Goal: Find specific page/section: Find specific page/section

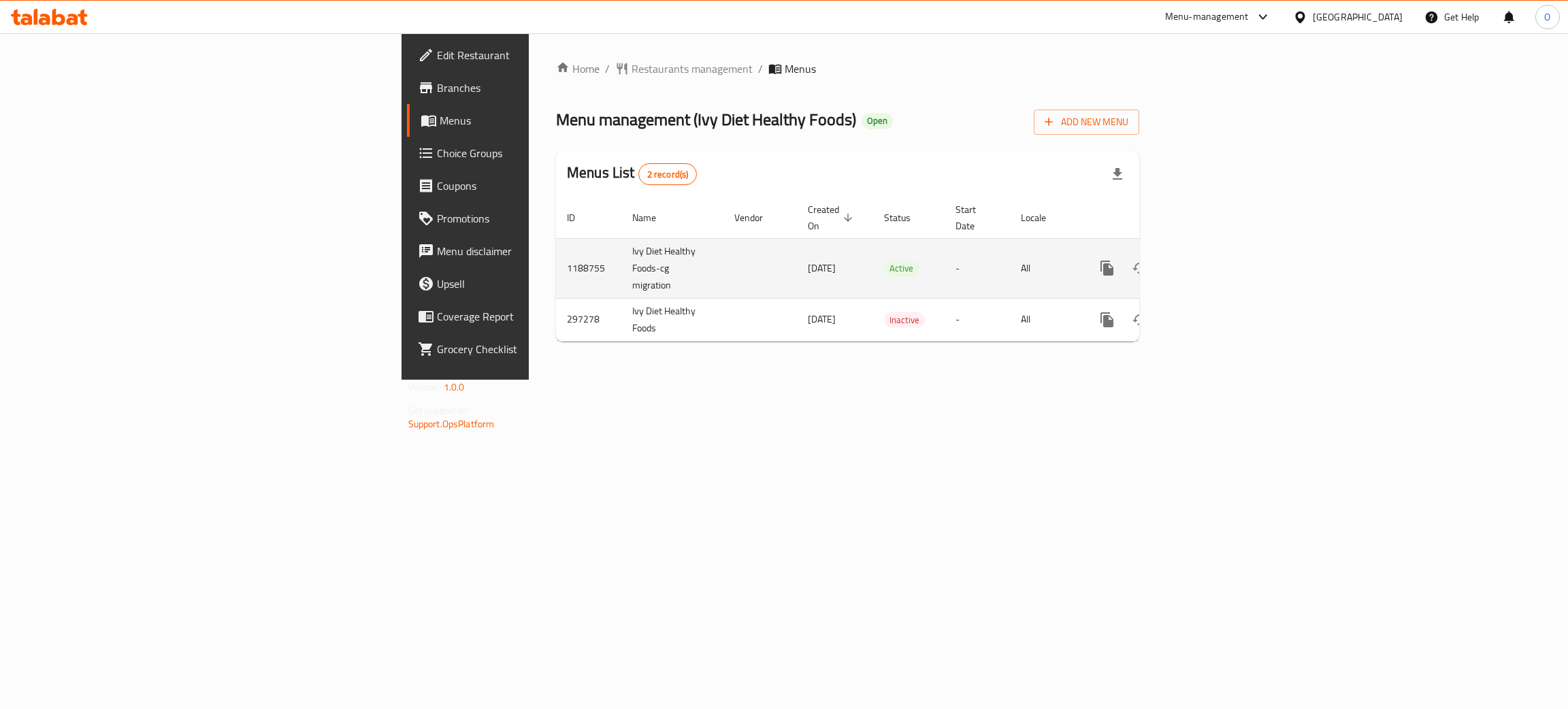
click at [1213, 260] on icon "enhanced table" at bounding box center [1205, 268] width 16 height 16
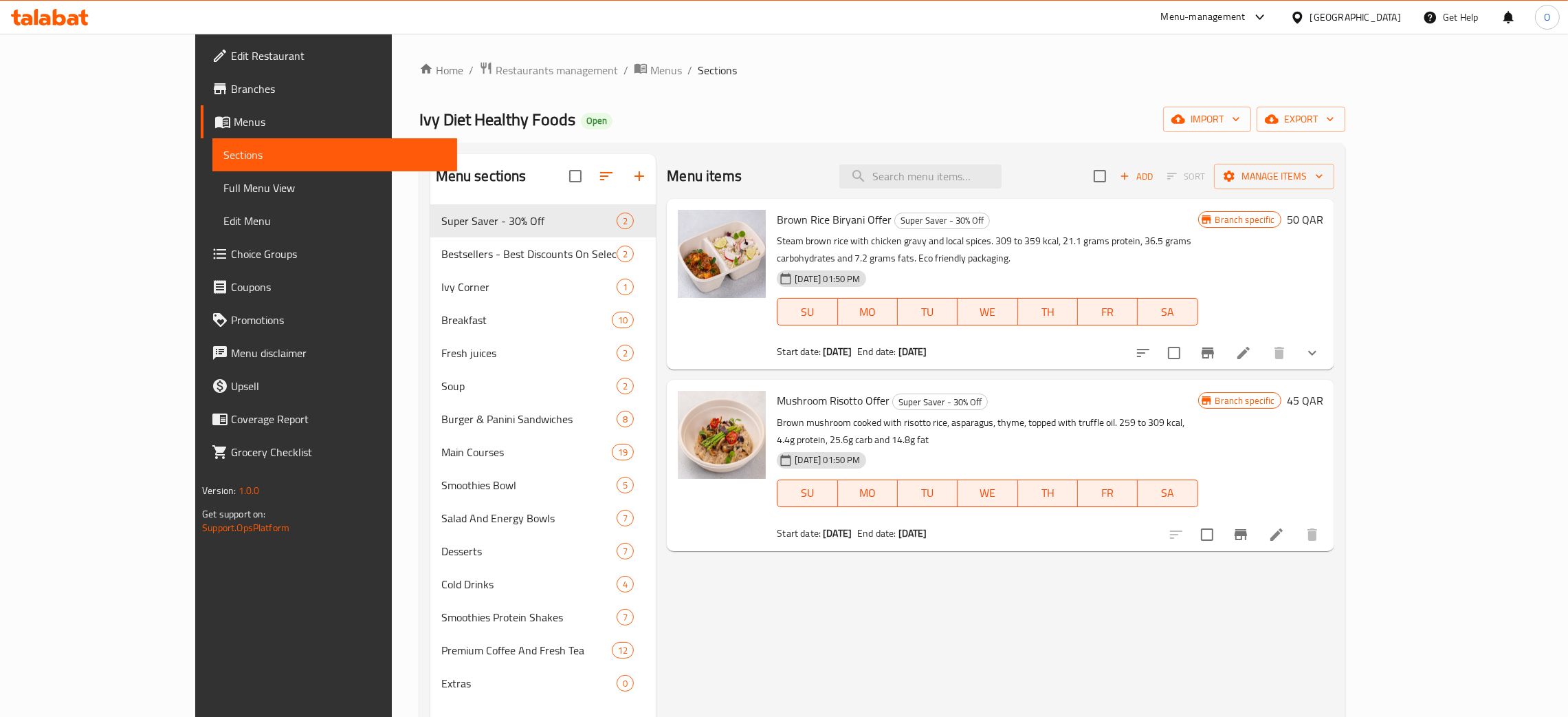
click at [998, 189] on input "search" at bounding box center [921, 177] width 163 height 24
paste input "Mushroom Risotto Offer"
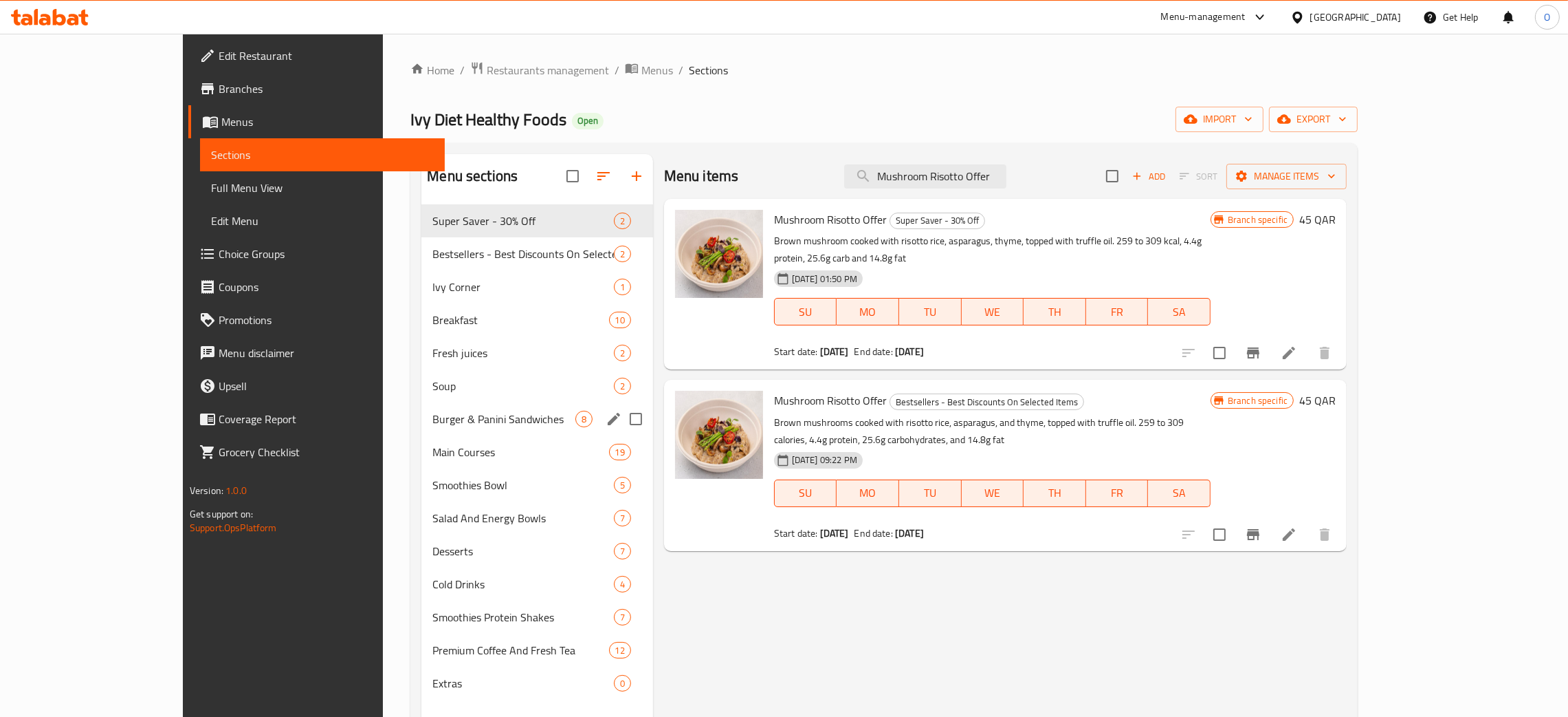
type input "Mushroom Risotto Offer"
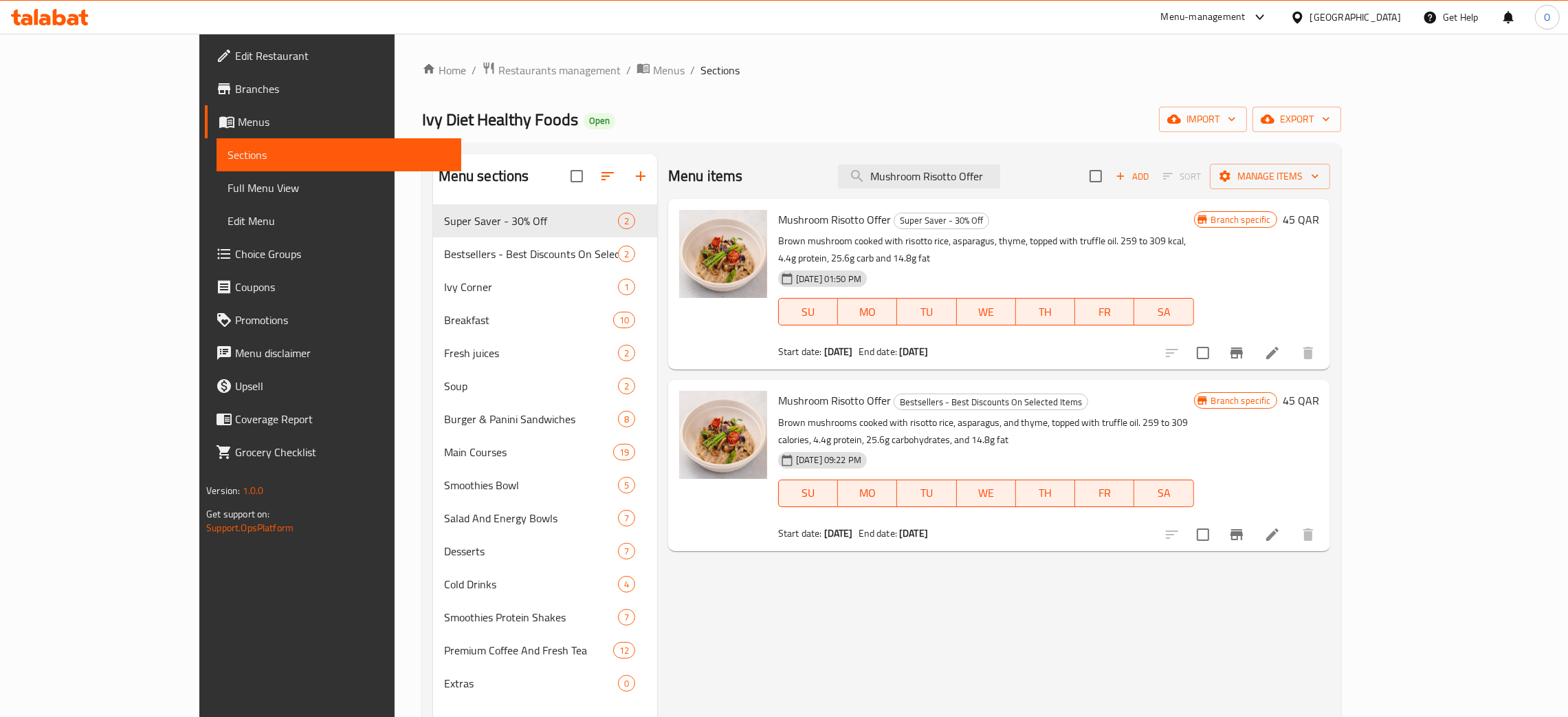
click at [1395, 25] on div "[GEOGRAPHIC_DATA]" at bounding box center [1346, 17] width 132 height 33
click at [1385, 20] on div "[GEOGRAPHIC_DATA]" at bounding box center [1356, 16] width 91 height 15
type input "bah"
click at [1311, 18] on div at bounding box center [1300, 16] width 20 height 15
type input "bah"
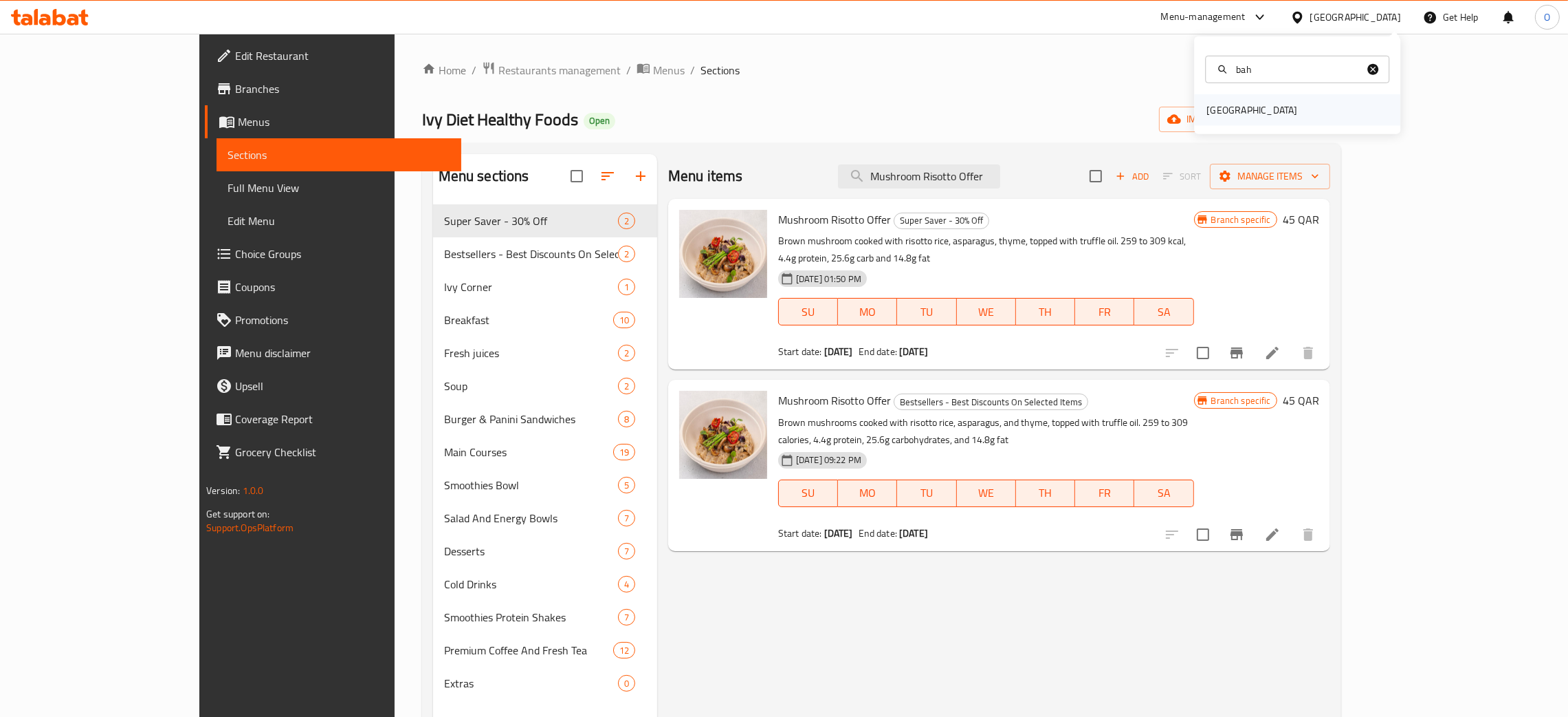
click at [1238, 105] on div "[GEOGRAPHIC_DATA]" at bounding box center [1252, 109] width 91 height 15
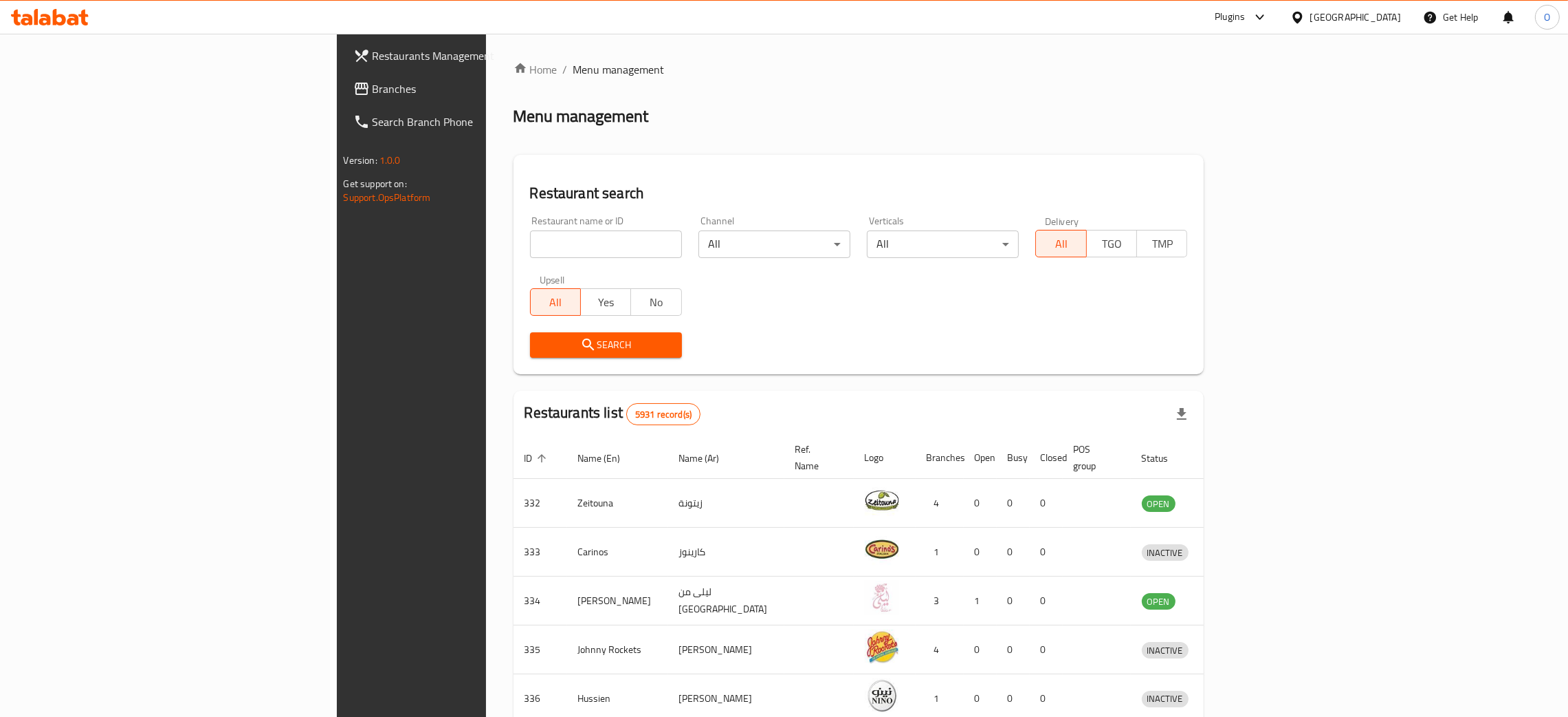
click at [530, 242] on input "search" at bounding box center [607, 244] width 152 height 28
paste input "Fried Thai Spice"
type input "Fried Thai Spice"
click button "Search" at bounding box center [607, 345] width 152 height 25
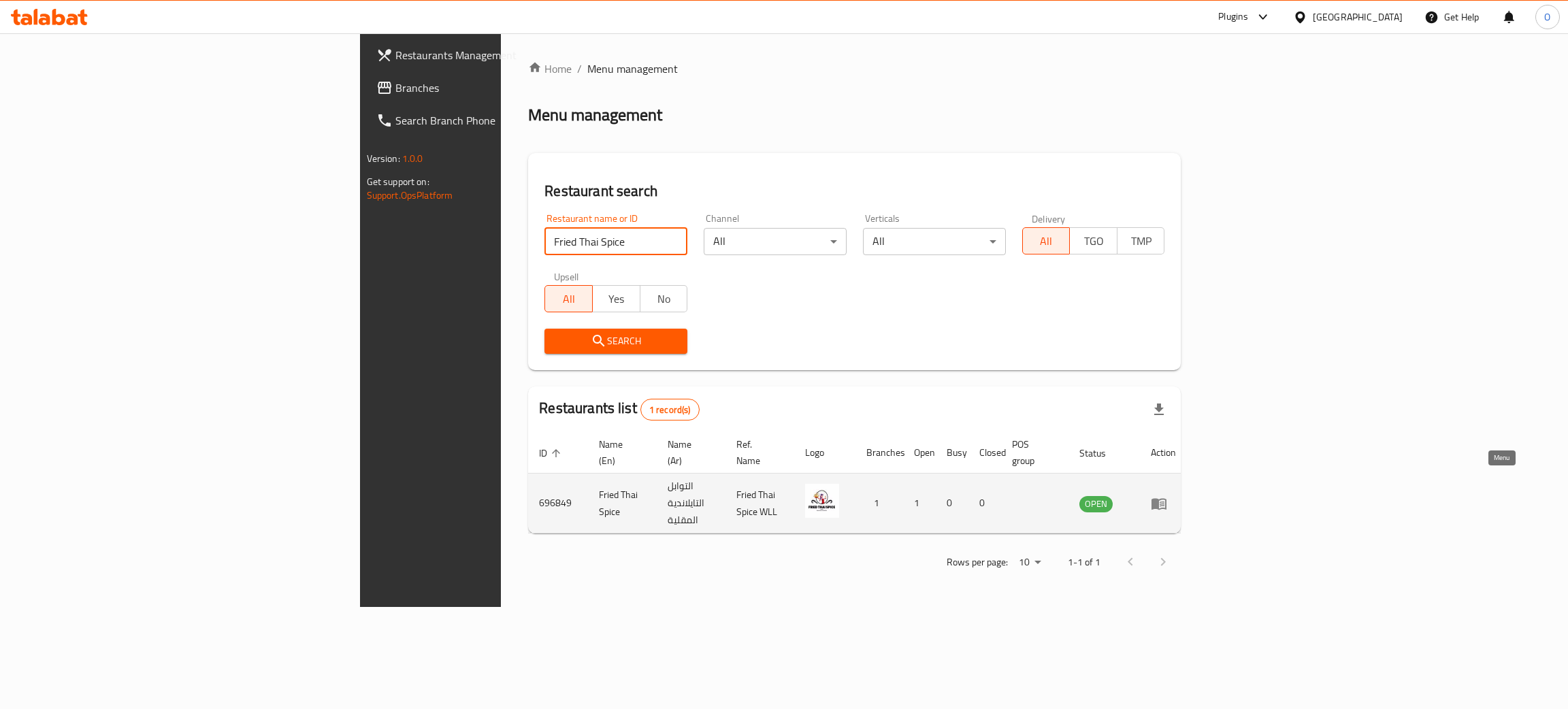
click at [1166, 498] on icon "enhanced table" at bounding box center [1158, 504] width 15 height 12
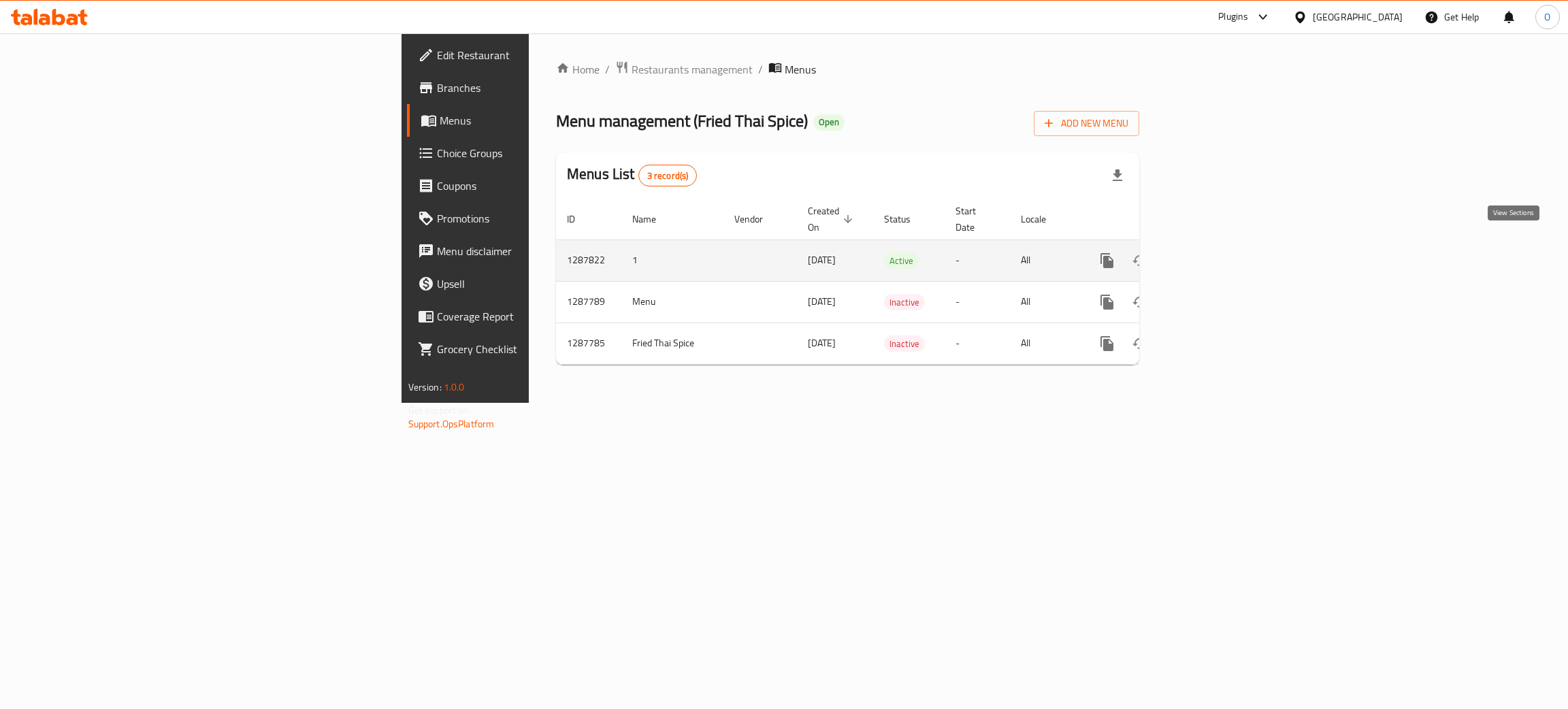
click at [1213, 253] on icon "enhanced table" at bounding box center [1205, 260] width 16 height 16
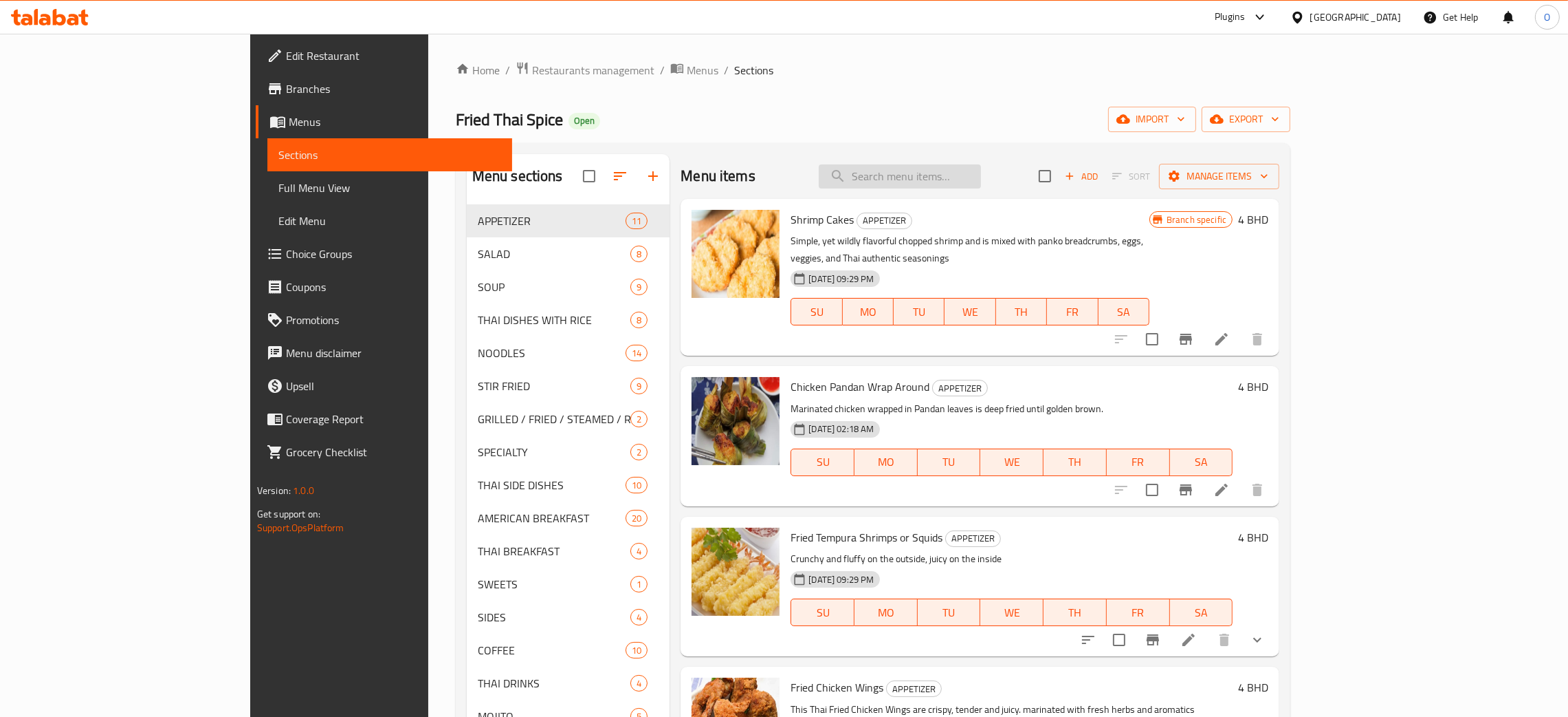
click at [955, 169] on input "search" at bounding box center [900, 177] width 163 height 24
paste input "Khanom Jeen With Coconut Milk K̄hnm Cīn N̊̂ā Yā Kathi"
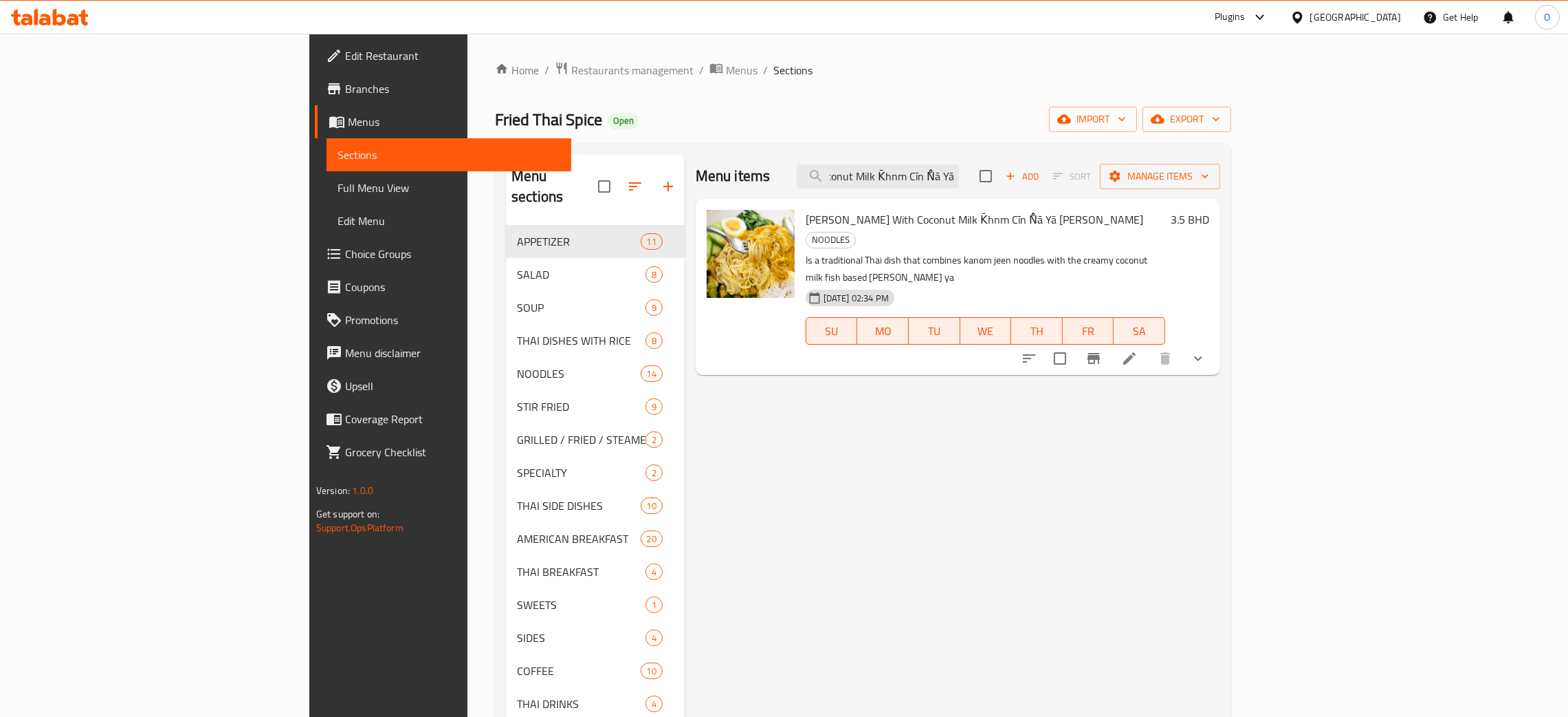
type input "Khanom Jeen With Coconut Milk K̄hnm Cīn N̊̂ā Yā Kathi"
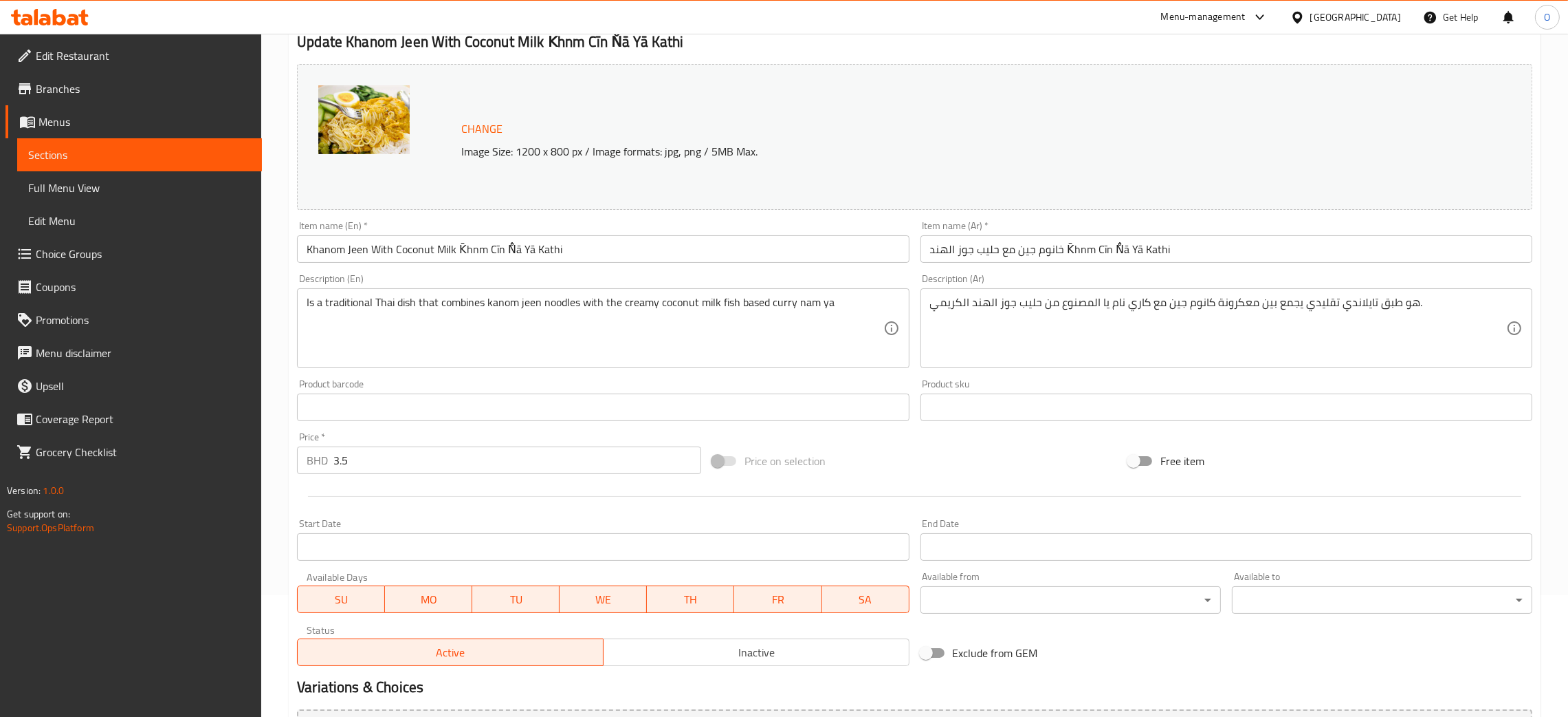
scroll to position [298, 0]
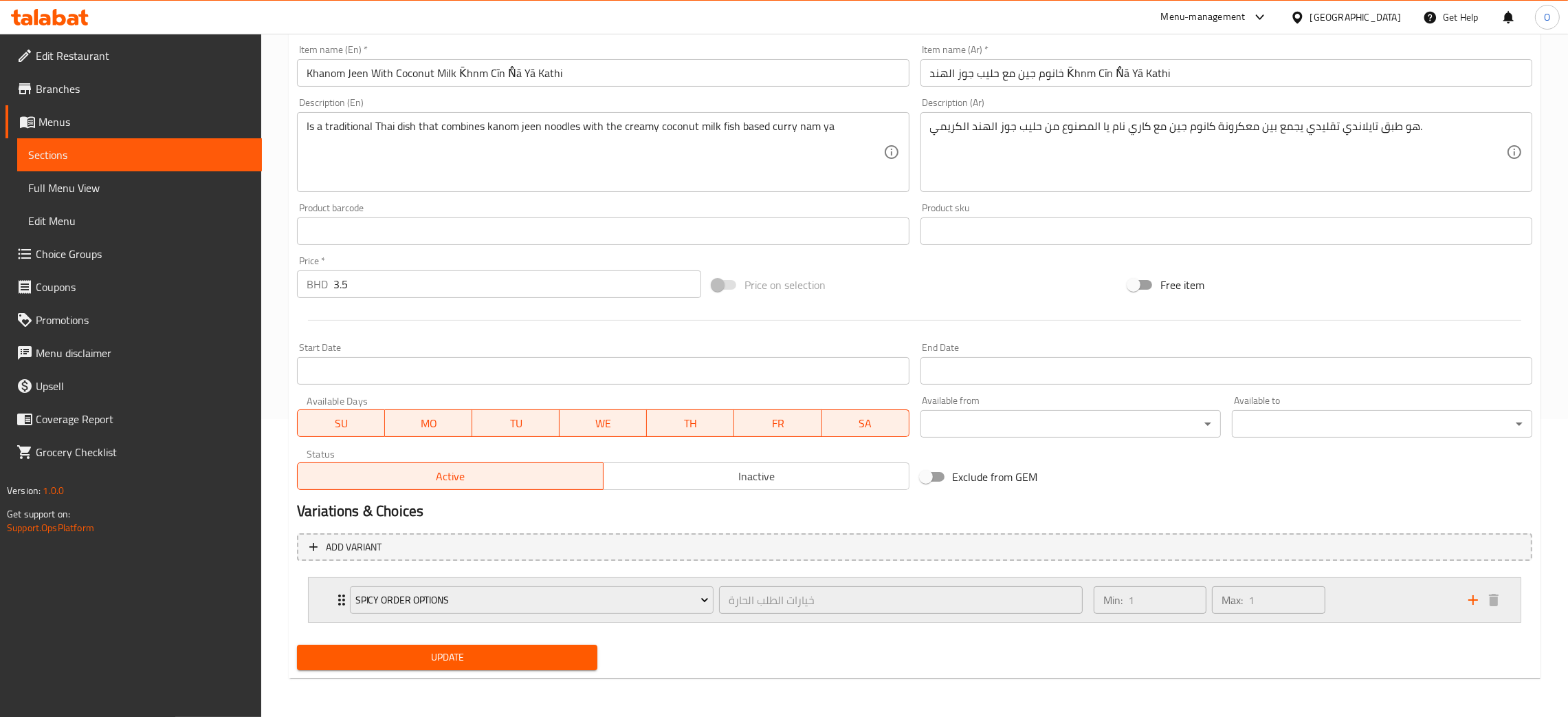
click at [1387, 597] on div "Min: 1 ​ Max: 1 ​" at bounding box center [1273, 599] width 375 height 44
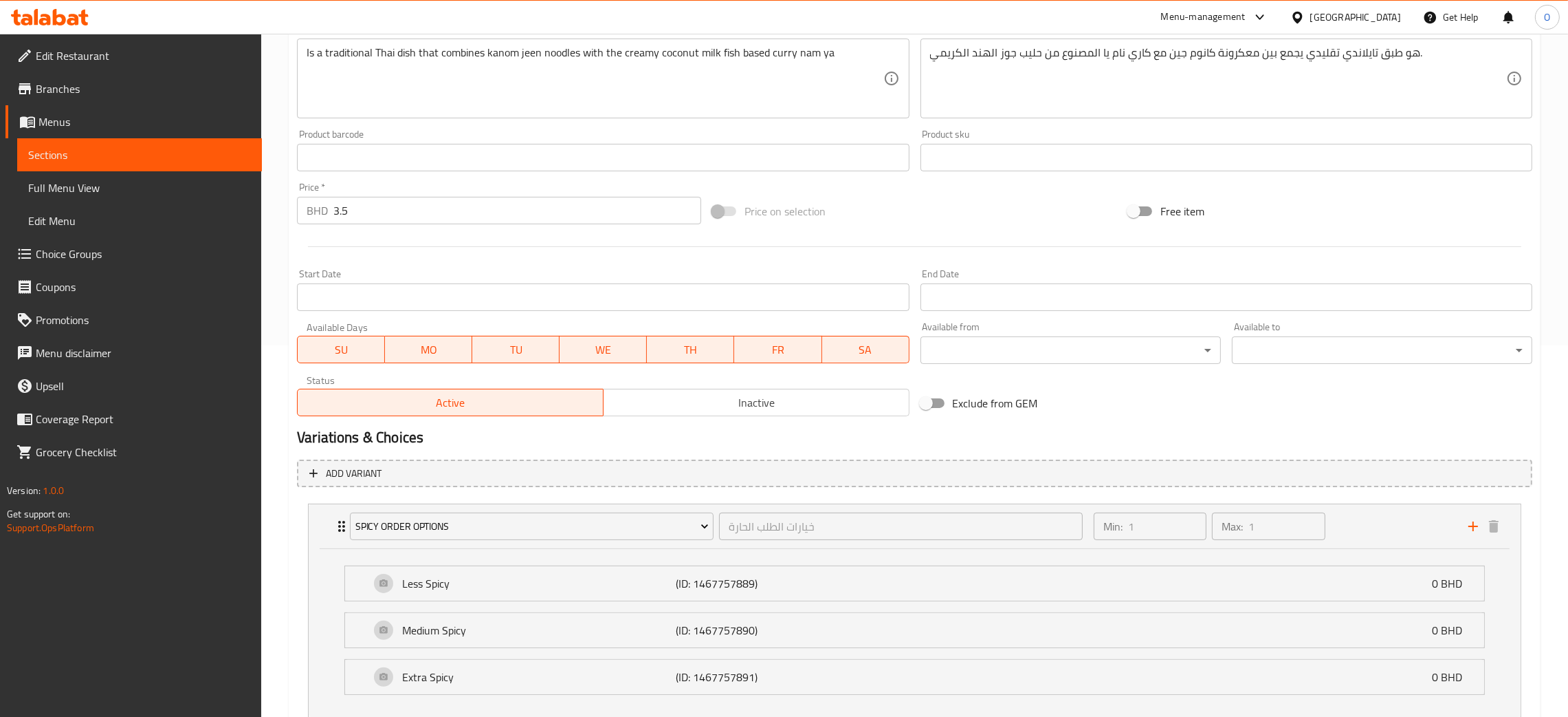
scroll to position [468, 0]
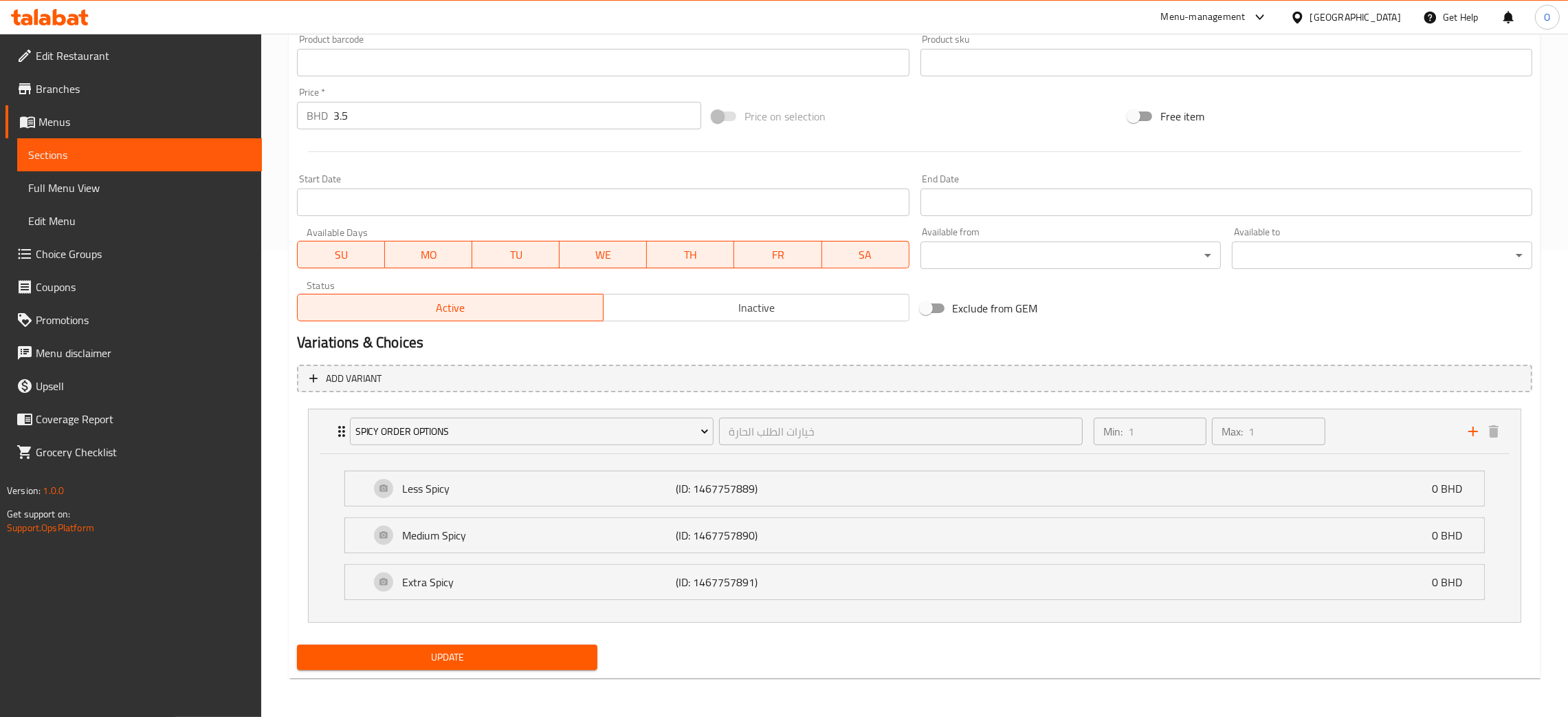
click at [1373, 18] on div "[GEOGRAPHIC_DATA]" at bounding box center [1356, 16] width 91 height 15
type input "qa"
click at [1239, 112] on div "[GEOGRAPHIC_DATA]" at bounding box center [1252, 111] width 112 height 32
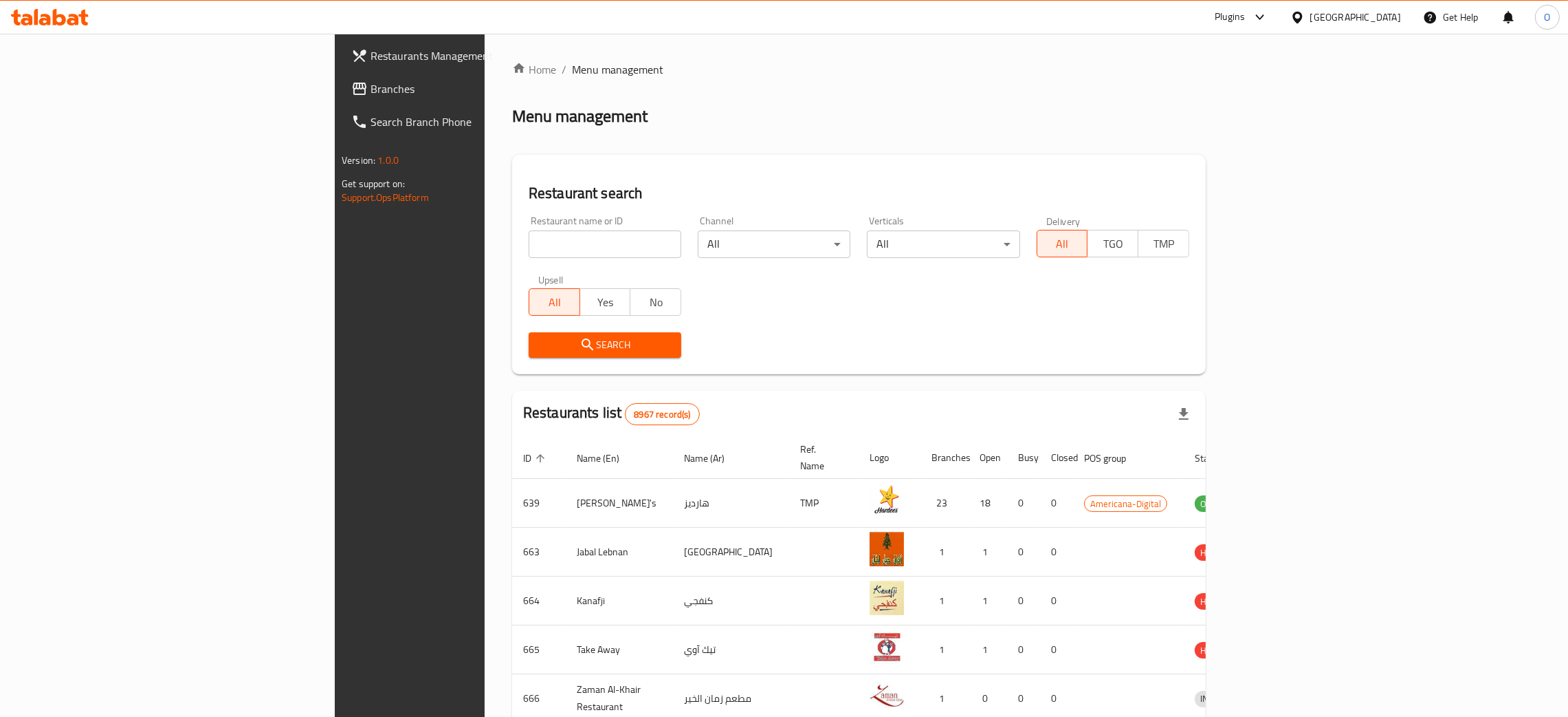
click at [529, 247] on input "search" at bounding box center [605, 244] width 152 height 28
paste input "Home Souq"
type input "Home Souq"
click button "Search" at bounding box center [605, 345] width 152 height 25
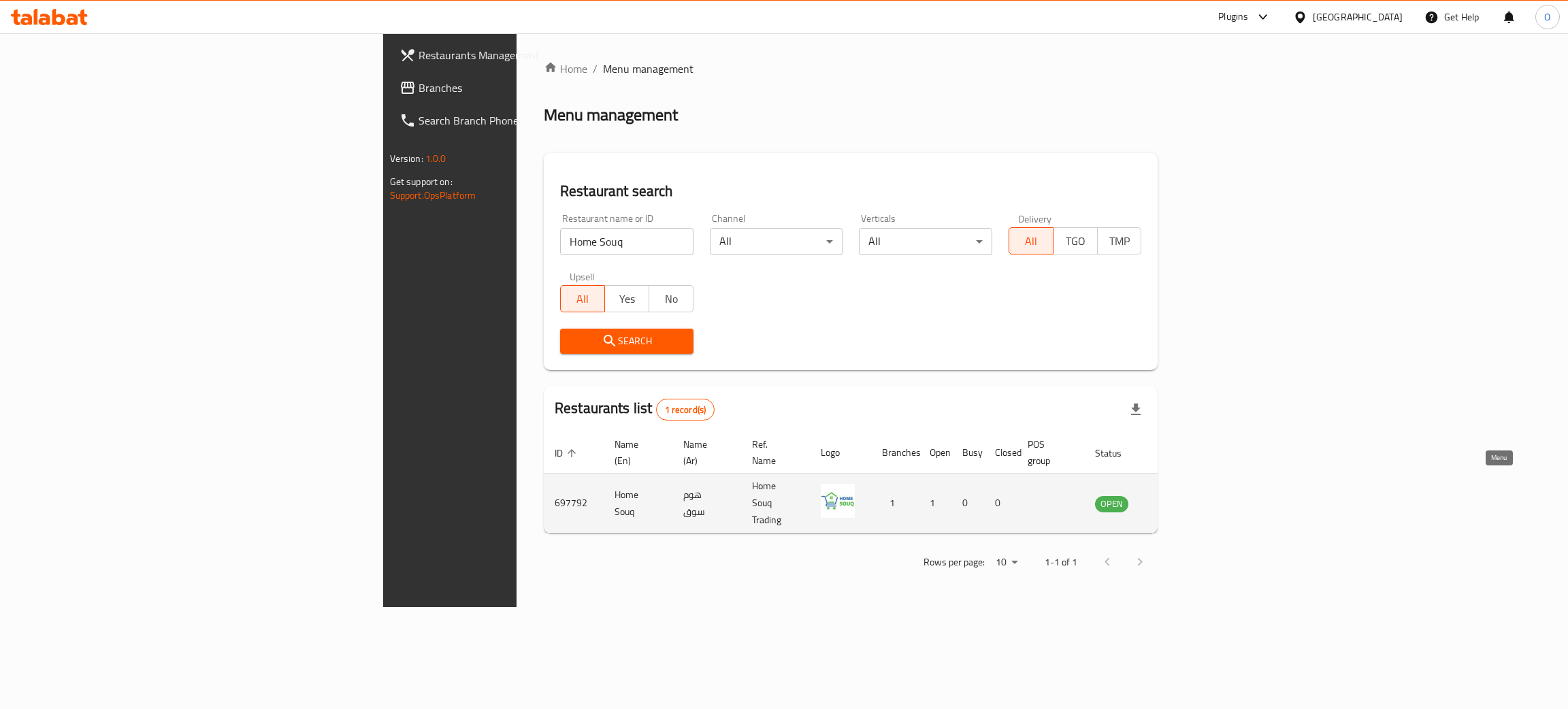
click at [1183, 495] on icon "enhanced table" at bounding box center [1174, 503] width 16 height 16
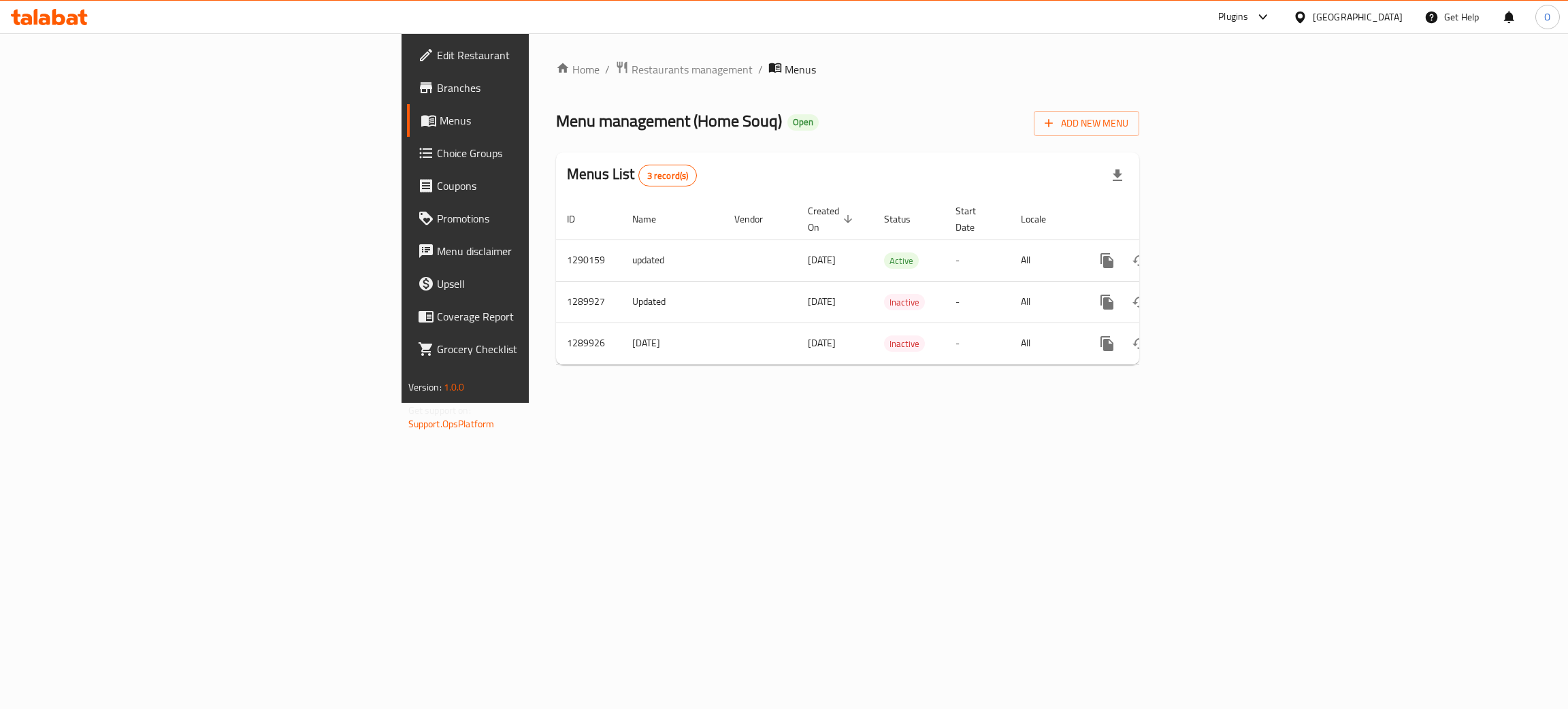
click at [437, 51] on span "Edit Restaurant" at bounding box center [545, 55] width 216 height 16
click at [1213, 251] on icon "enhanced table" at bounding box center [1205, 259] width 16 height 16
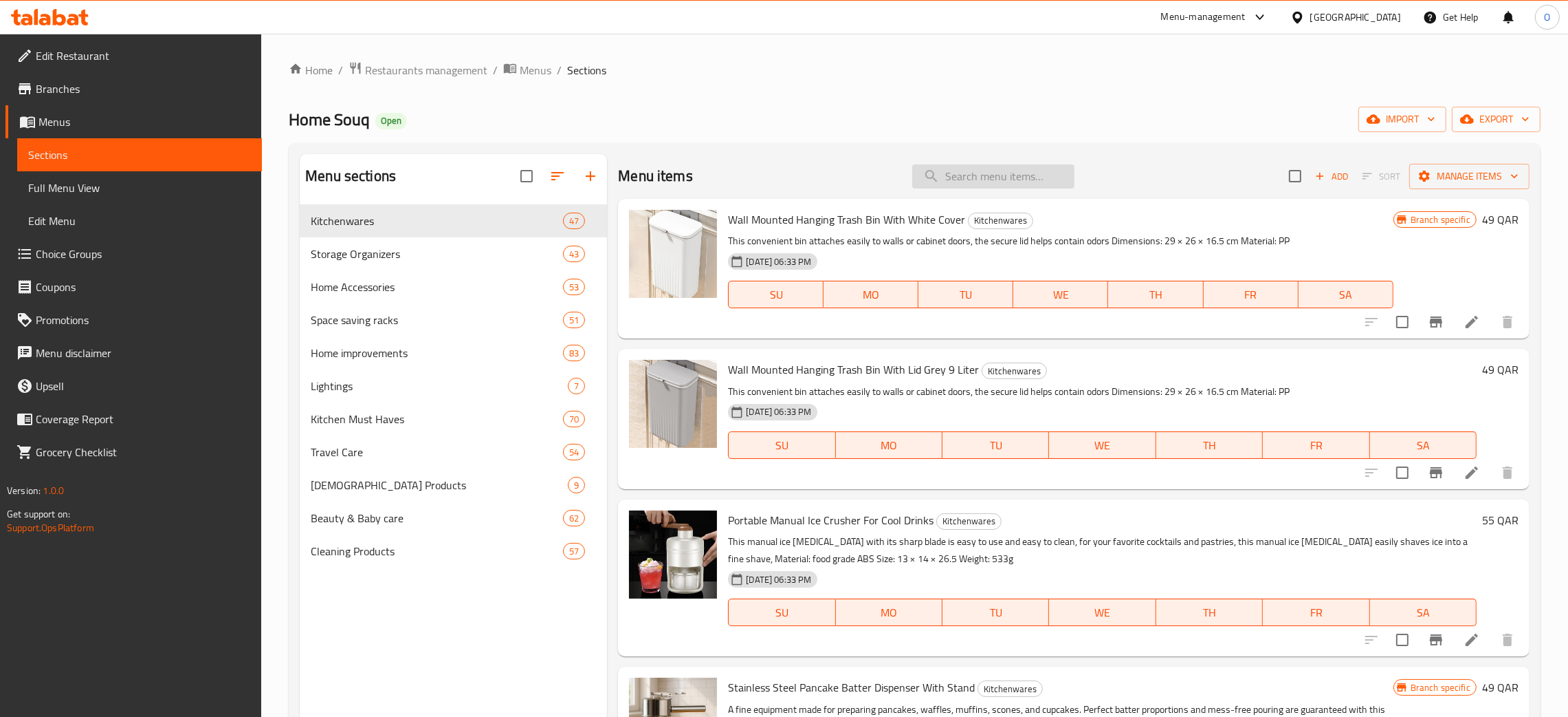
click at [959, 184] on input "search" at bounding box center [993, 177] width 163 height 24
paste input "Porodo 3000W 3AC Power Socket With USB A X2 USB C UK 3M Wire"
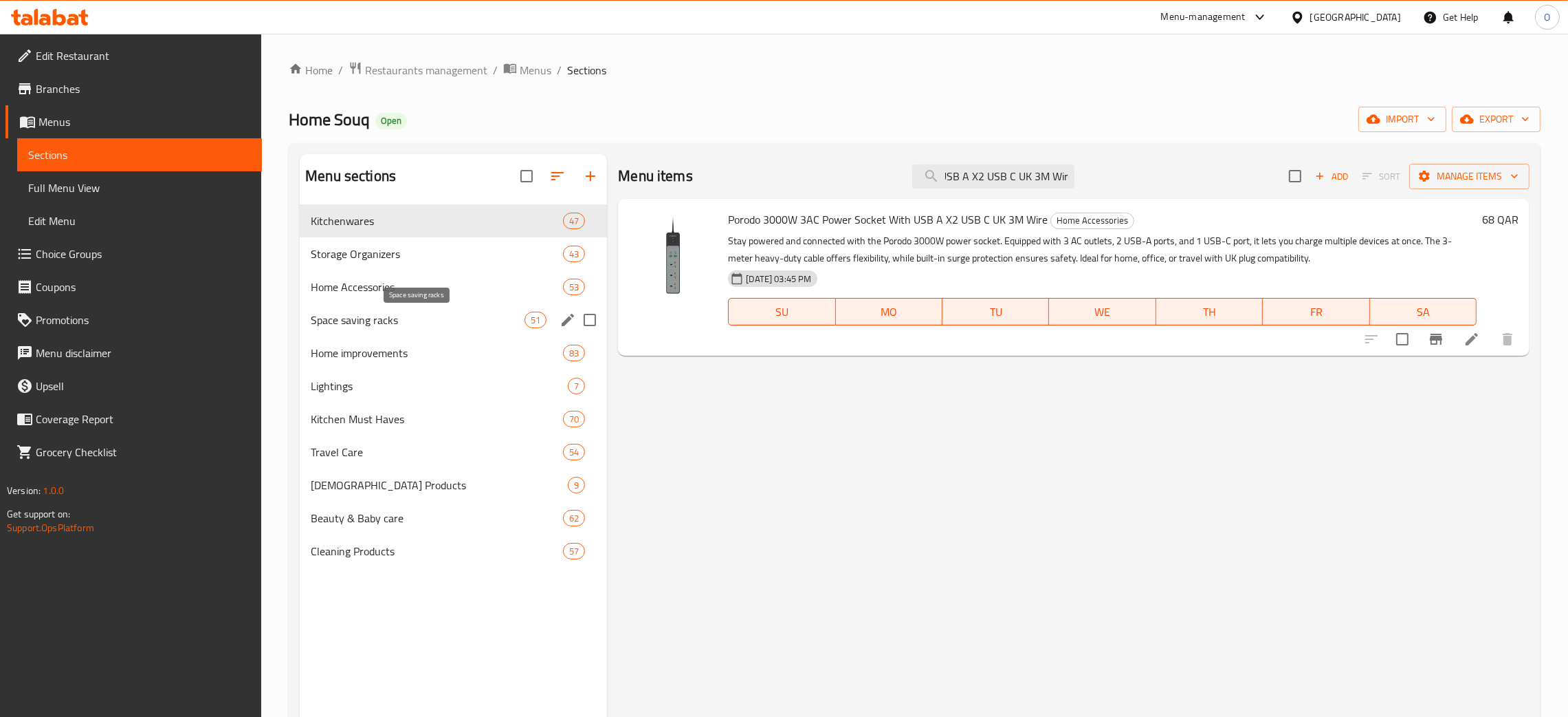
type input "Porodo 3000W 3AC Power Socket With USB A X2 USB C UK 3M Wire"
click at [1391, 15] on div "Qatar" at bounding box center [1356, 16] width 91 height 15
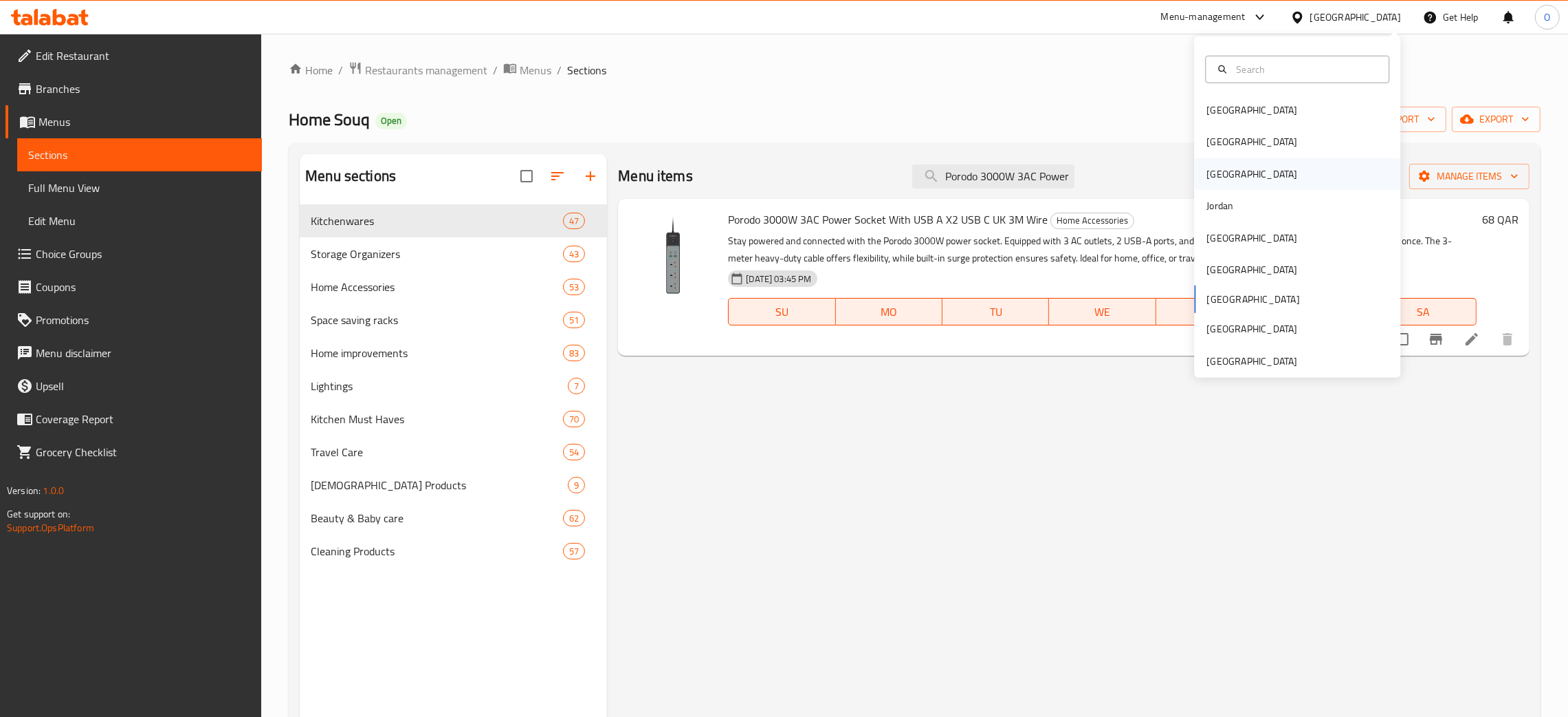
click at [1214, 167] on div "Iraq" at bounding box center [1252, 174] width 112 height 32
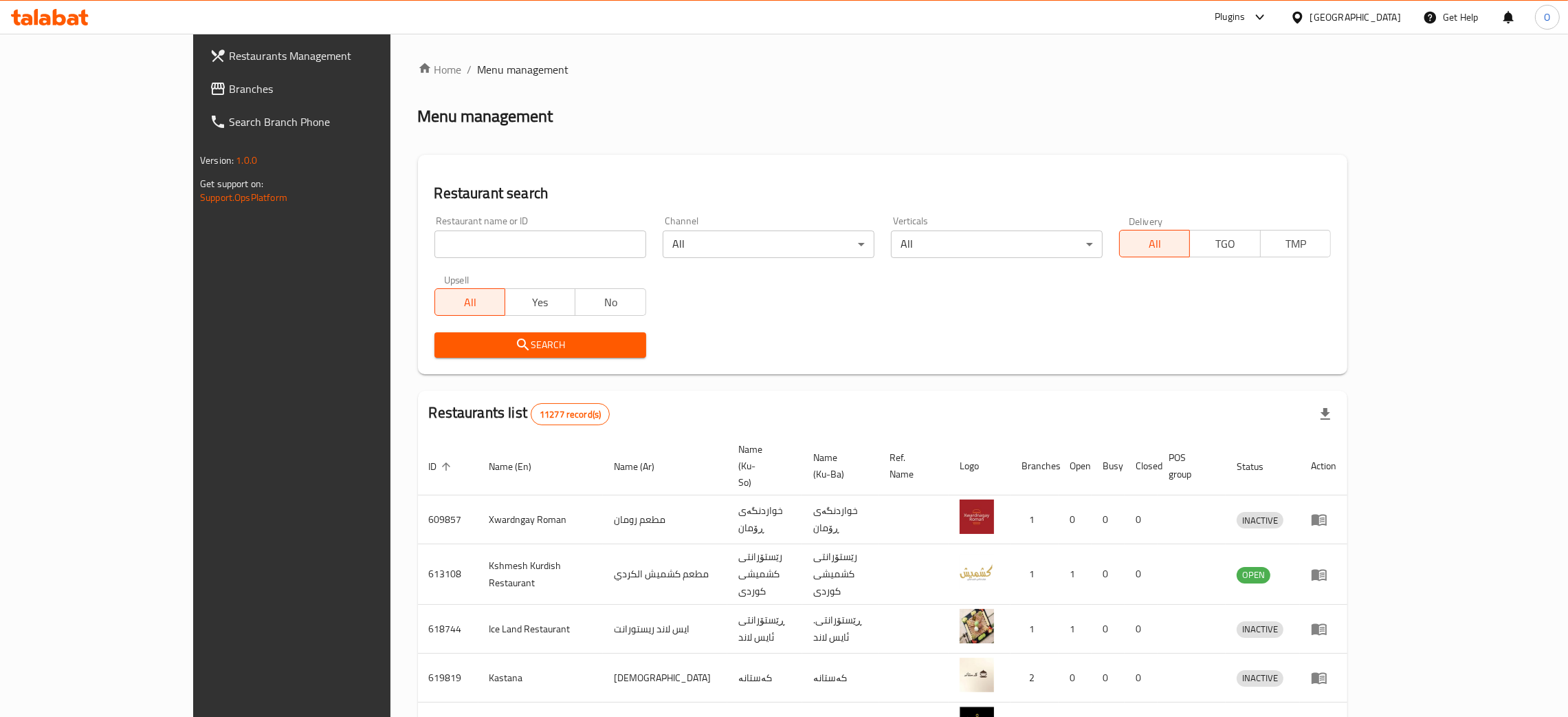
click at [434, 229] on div "Restaurant name or ID Restaurant name or ID" at bounding box center [540, 237] width 212 height 42
click at [434, 239] on input "search" at bounding box center [540, 244] width 212 height 28
paste input "Rene Choco"
type input "Rene Choco"
click button "Search" at bounding box center [540, 345] width 212 height 25
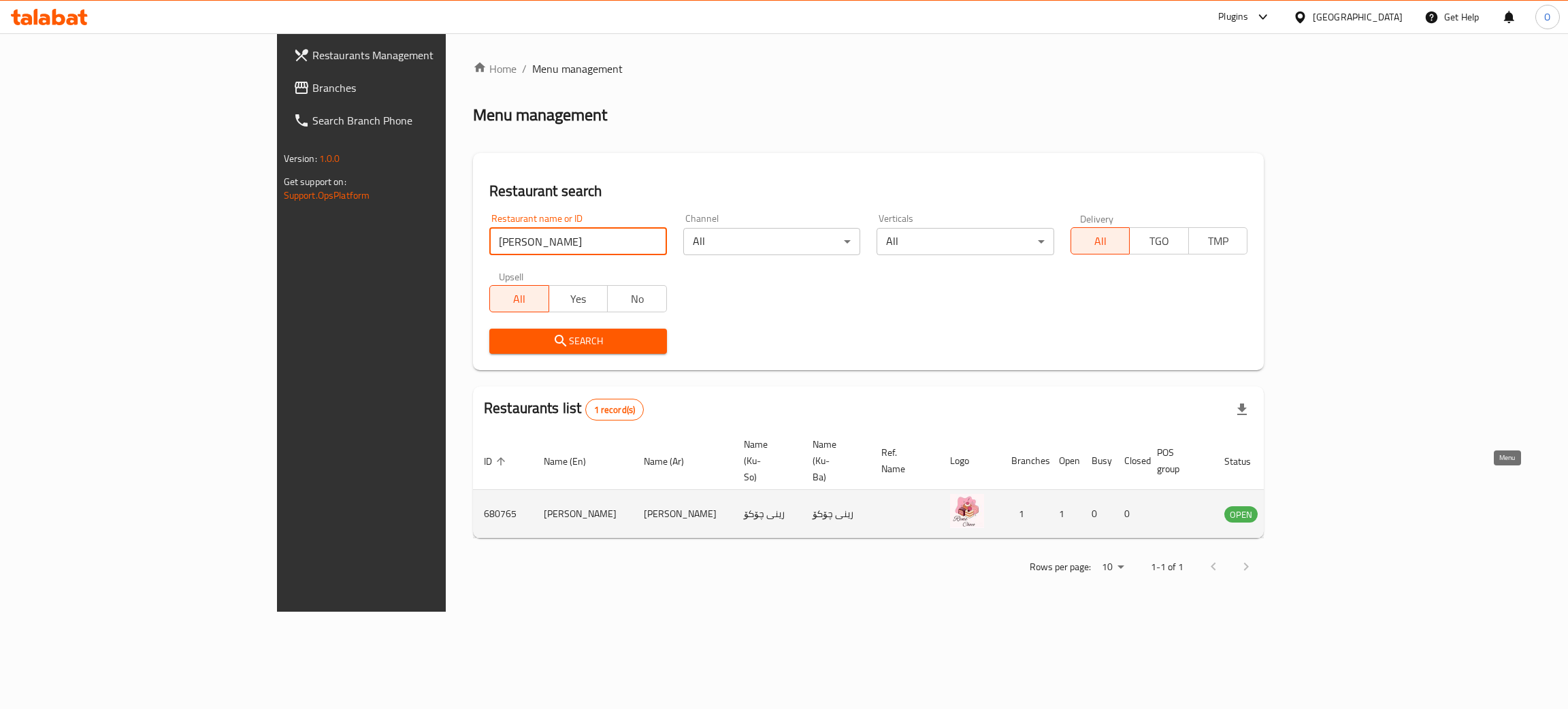
click at [1312, 505] on icon "enhanced table" at bounding box center [1303, 513] width 16 height 16
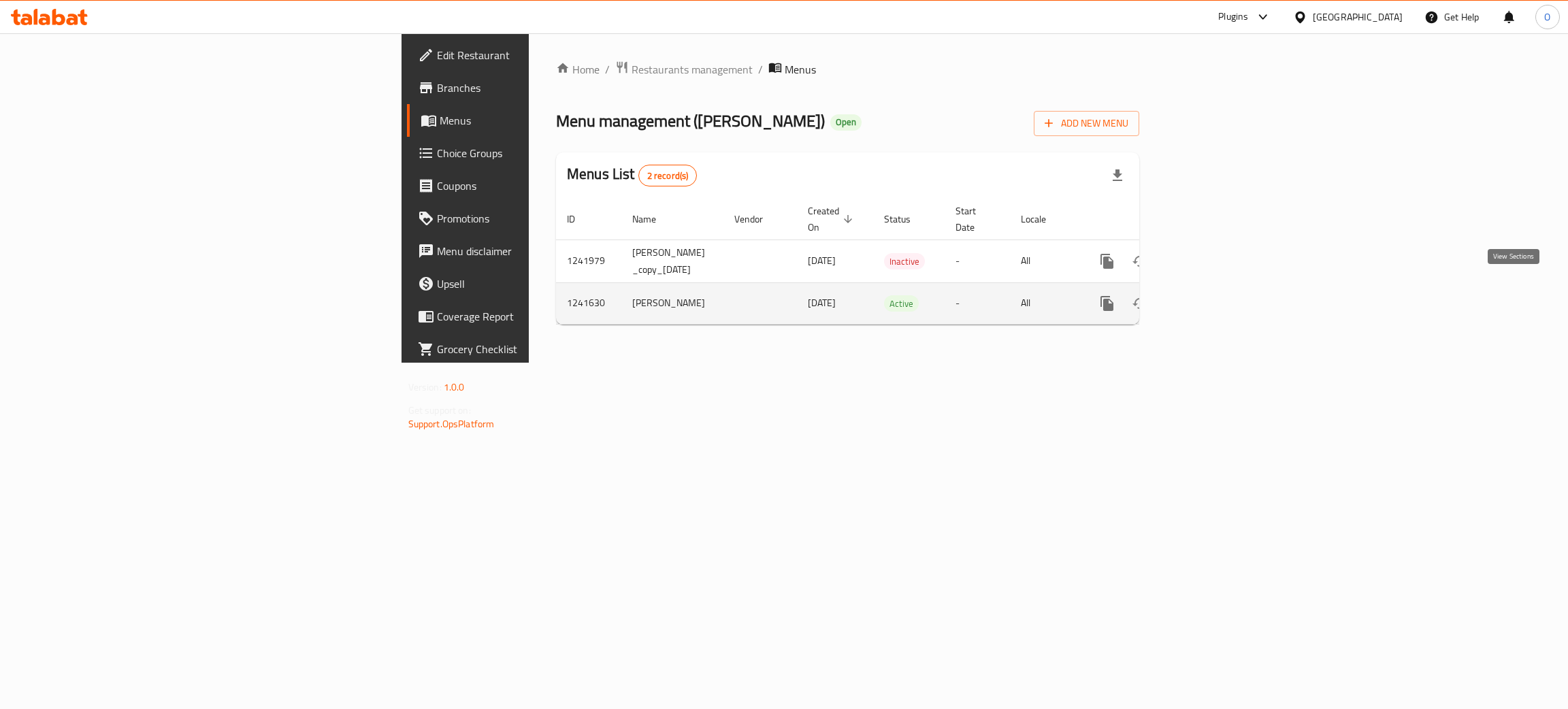
click at [1211, 297] on icon "enhanced table" at bounding box center [1205, 303] width 12 height 12
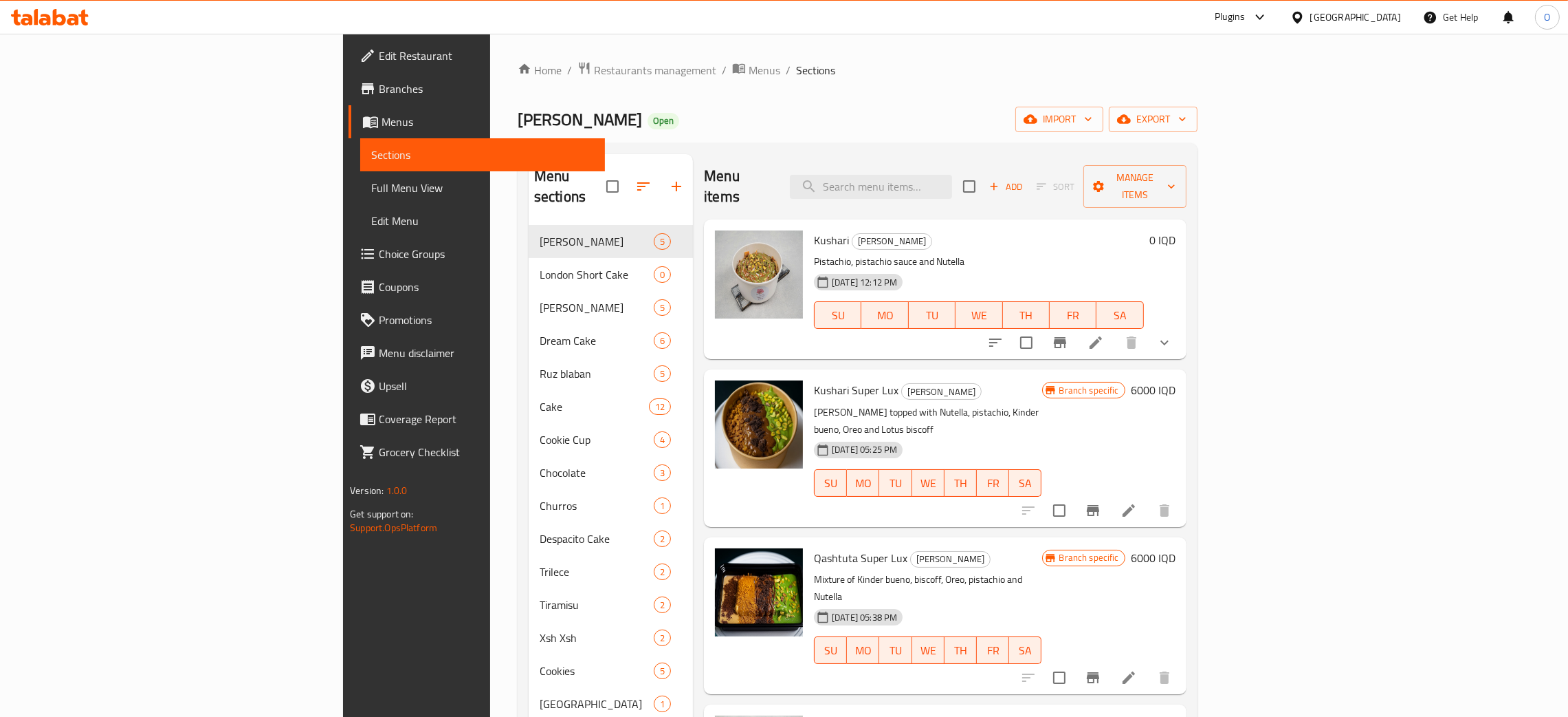
click at [953, 177] on input "search" at bounding box center [871, 187] width 163 height 24
paste input "Kushari Super Lux"
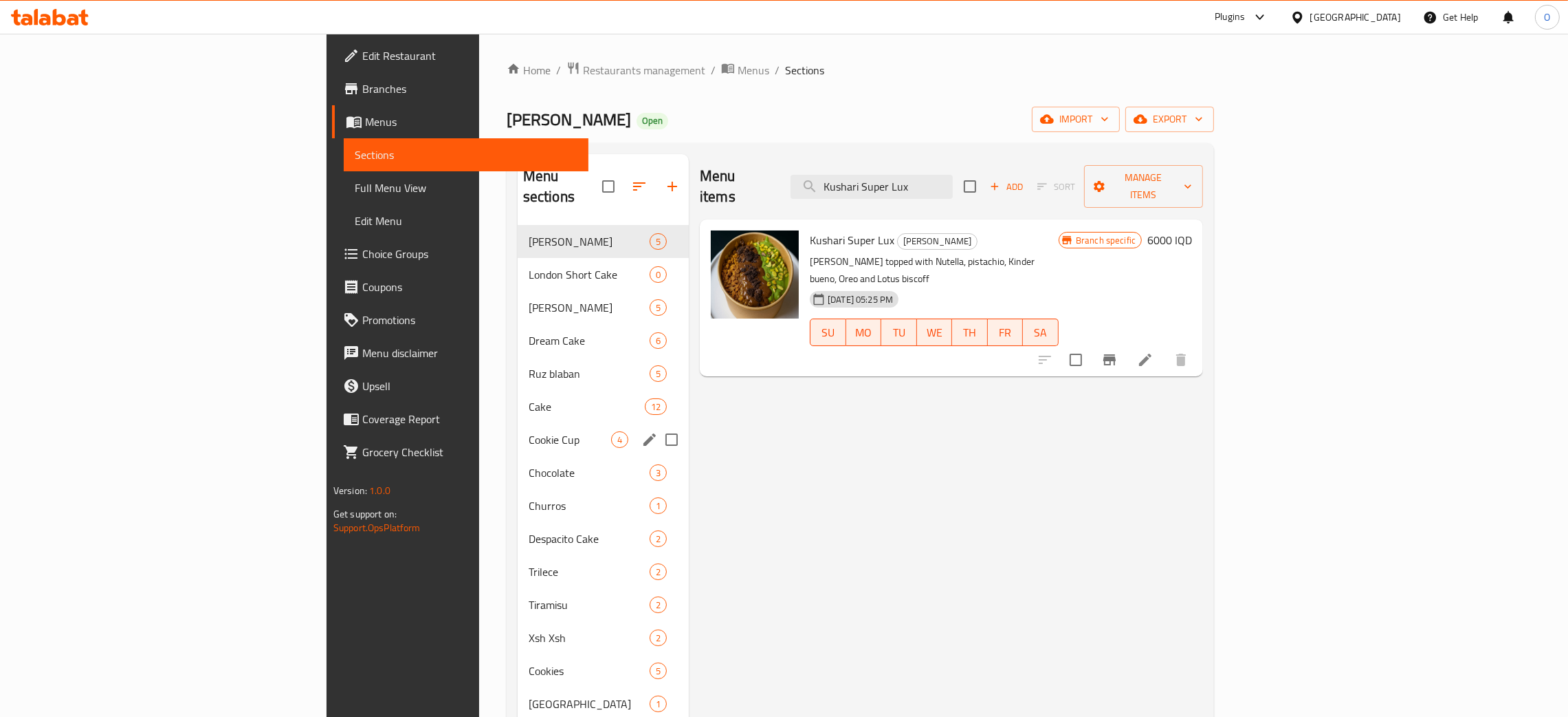
type input "Kushari Super Lux"
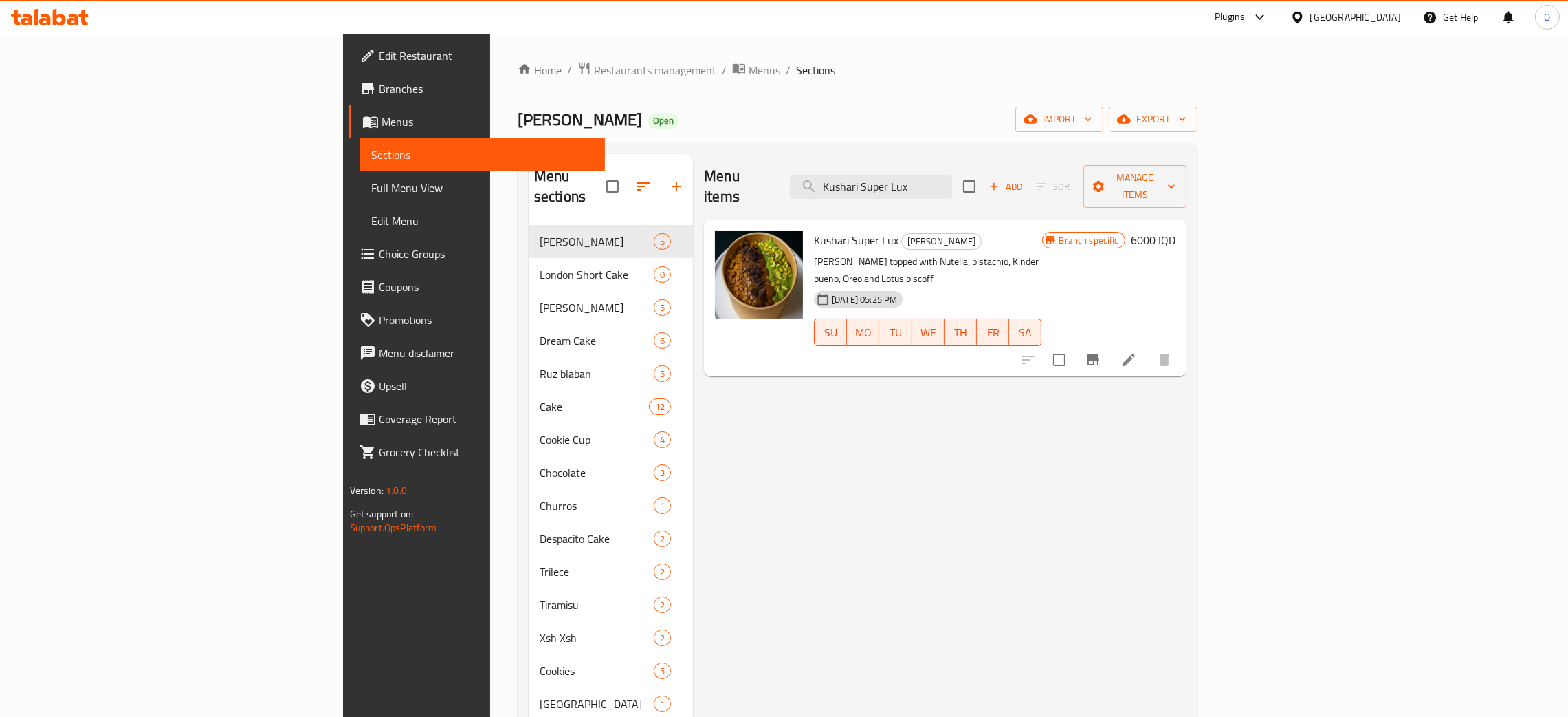
click at [1388, 18] on div "Iraq" at bounding box center [1356, 16] width 91 height 15
click at [1211, 358] on div "United Arab Emirates" at bounding box center [1252, 360] width 91 height 15
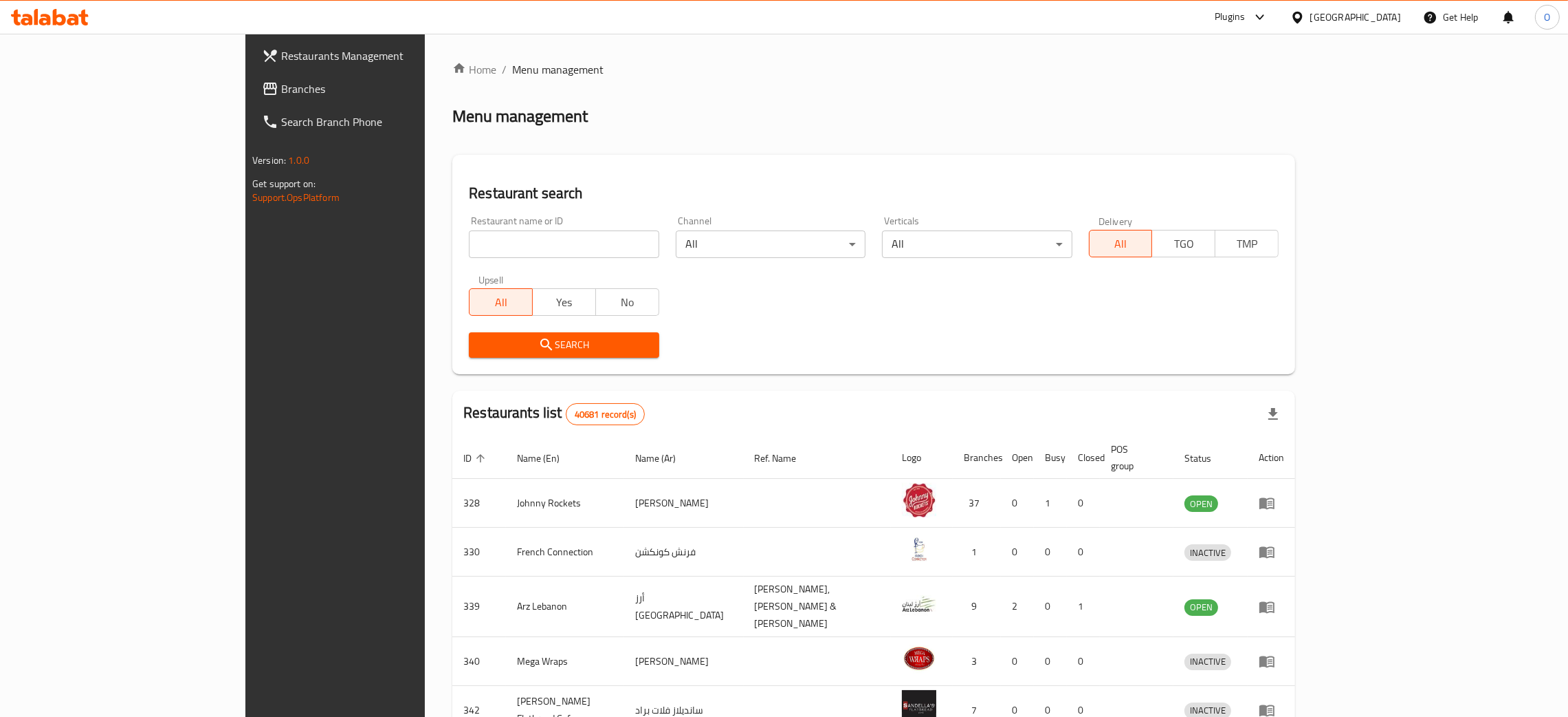
click at [505, 245] on input "search" at bounding box center [563, 244] width 190 height 28
paste input "UB RESTAURANT"
type input "UB RESTAURANT"
click button "Search" at bounding box center [563, 345] width 190 height 25
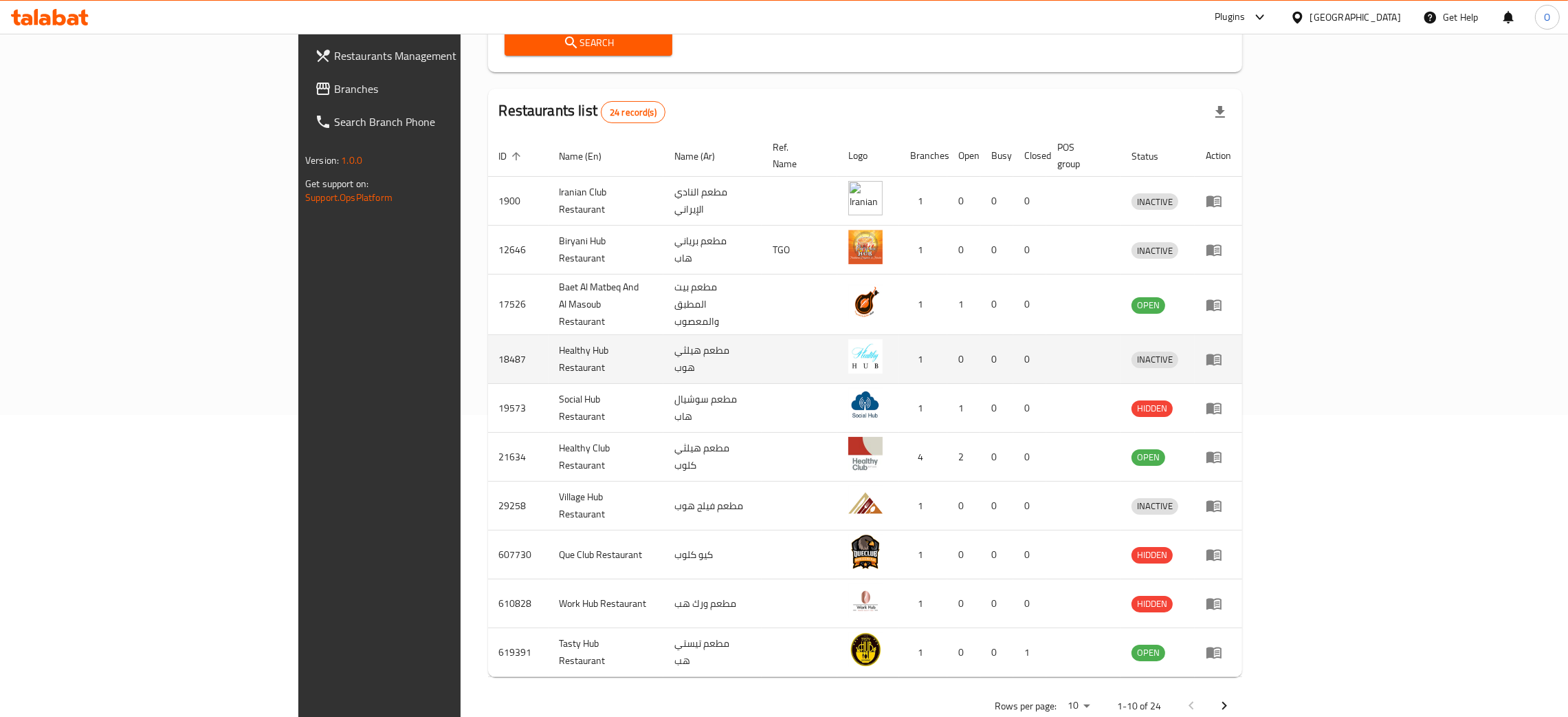
scroll to position [312, 0]
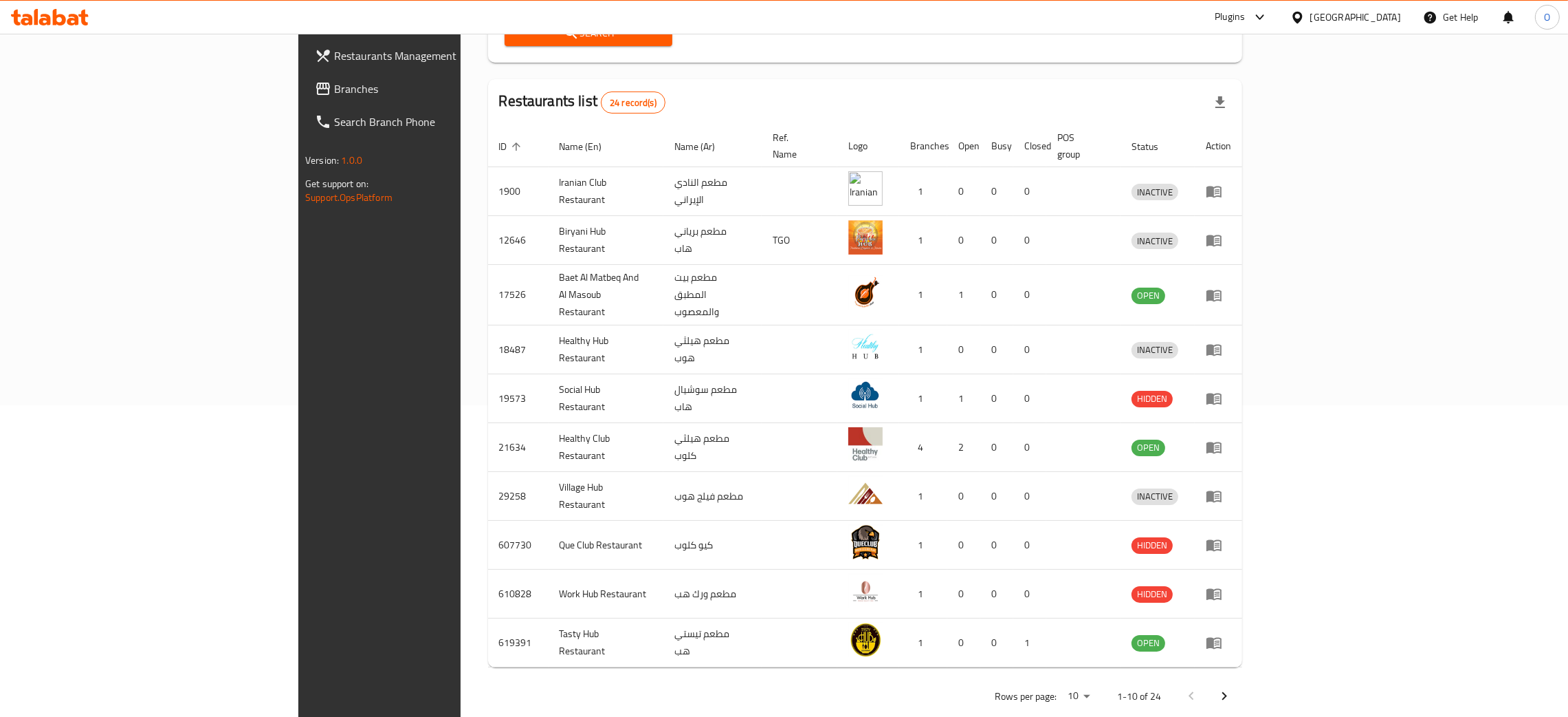
click at [334, 89] on span "Branches" at bounding box center [441, 88] width 215 height 16
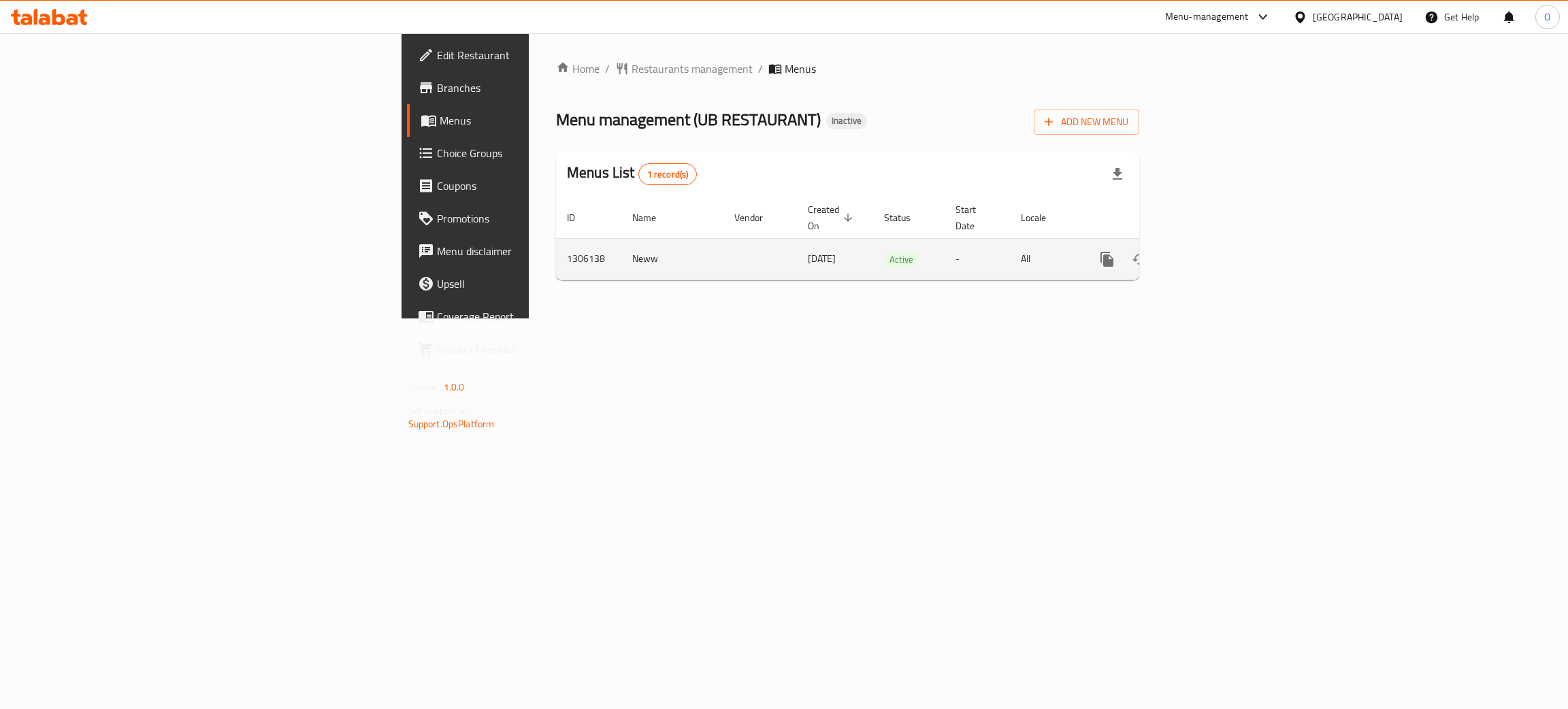
click at [1213, 251] on icon "enhanced table" at bounding box center [1205, 259] width 16 height 16
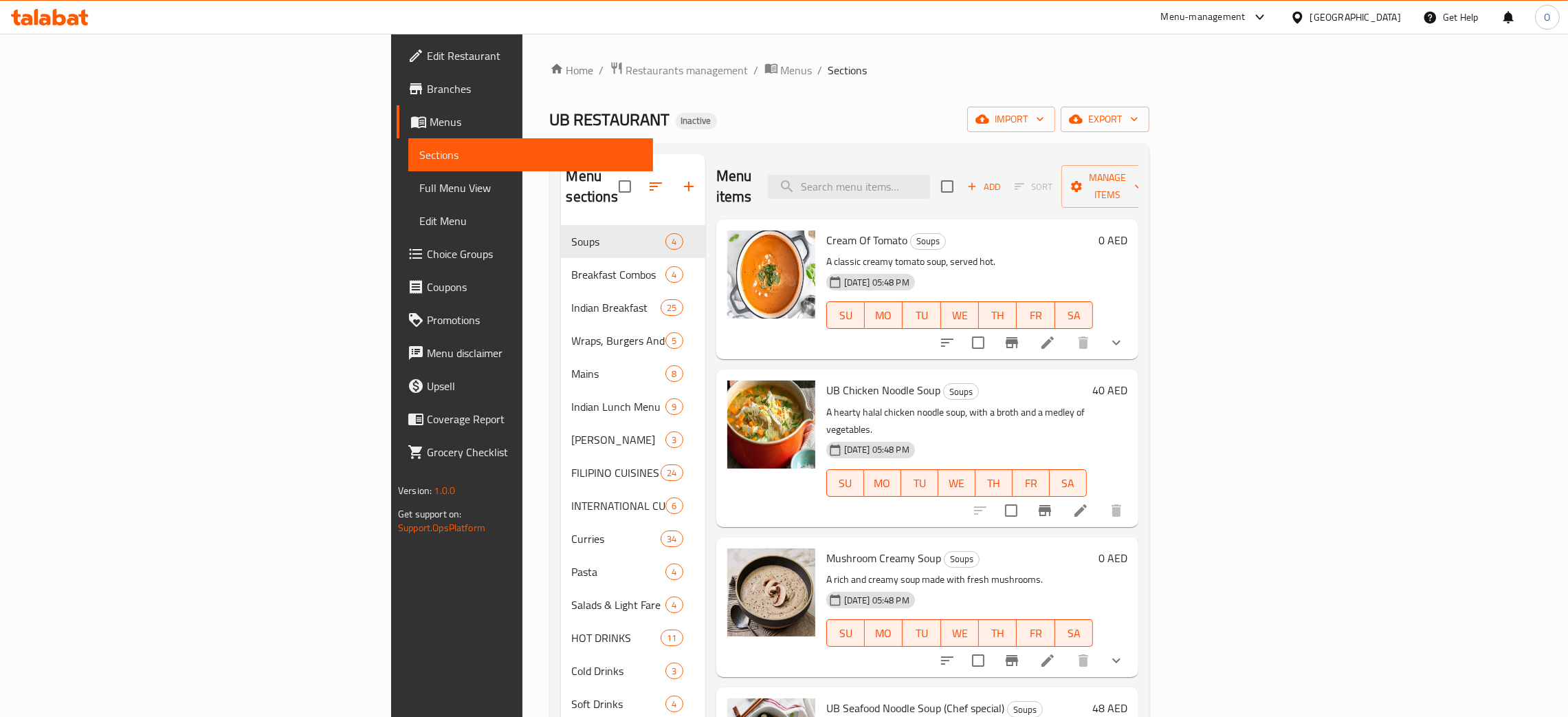
click at [1366, 16] on div "[GEOGRAPHIC_DATA]" at bounding box center [1356, 16] width 91 height 15
click at [1224, 286] on div "[GEOGRAPHIC_DATA]" at bounding box center [1252, 301] width 112 height 32
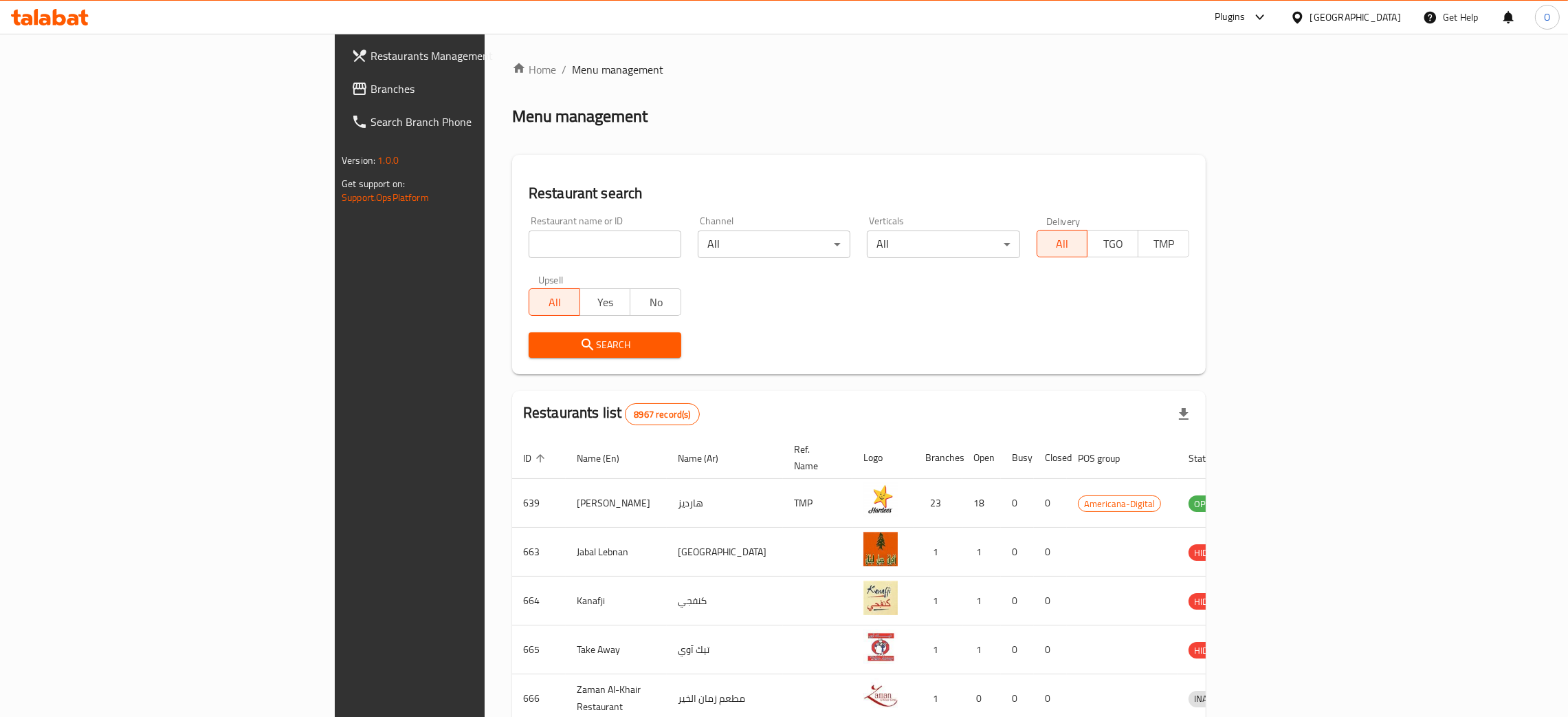
click at [1371, 26] on div "[GEOGRAPHIC_DATA]" at bounding box center [1346, 17] width 132 height 33
click at [1383, 18] on div "Qatar" at bounding box center [1356, 16] width 91 height 15
click at [1220, 272] on div "[GEOGRAPHIC_DATA]" at bounding box center [1252, 269] width 112 height 32
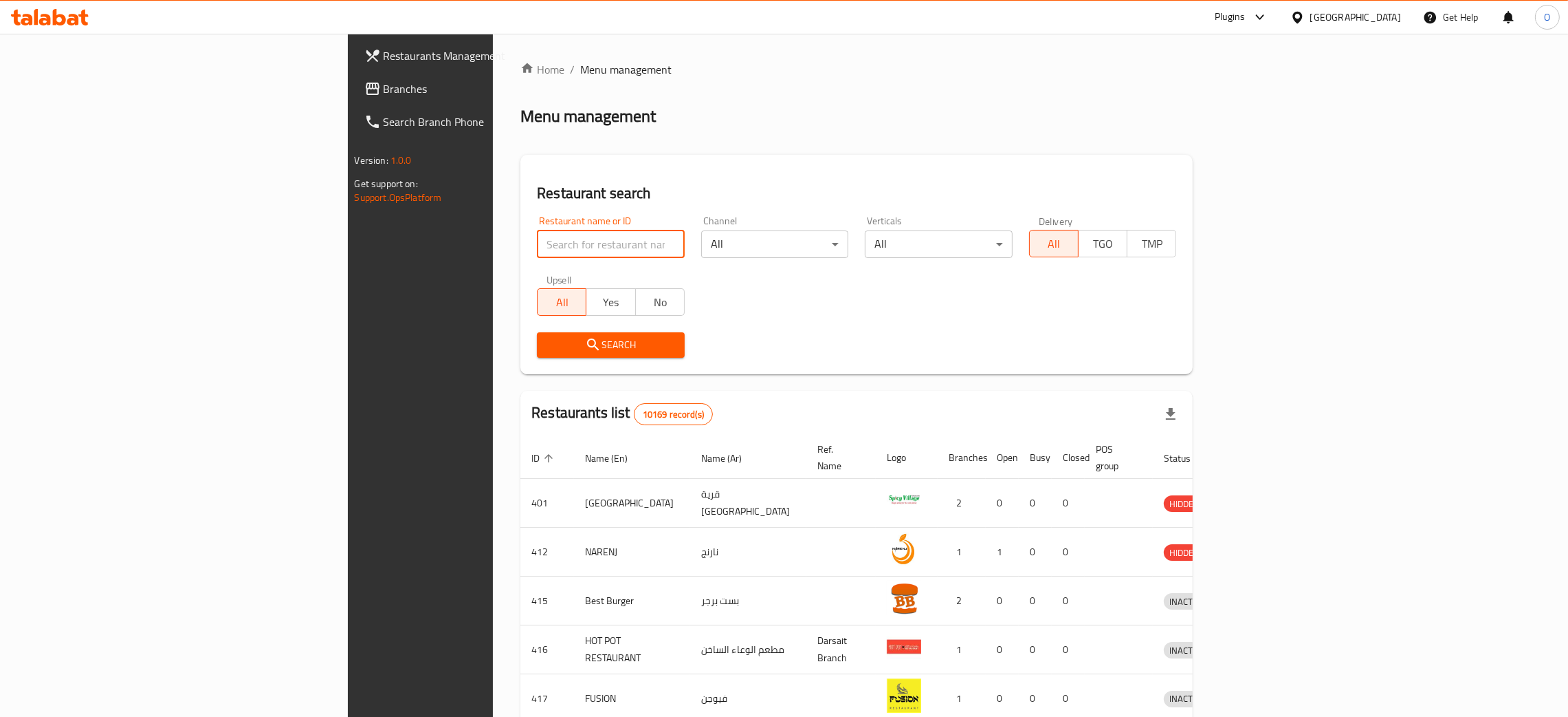
click at [537, 253] on input "search" at bounding box center [611, 244] width 148 height 28
paste input "Take Biryani"
type input "Take Biryani"
click button "Search" at bounding box center [611, 345] width 148 height 25
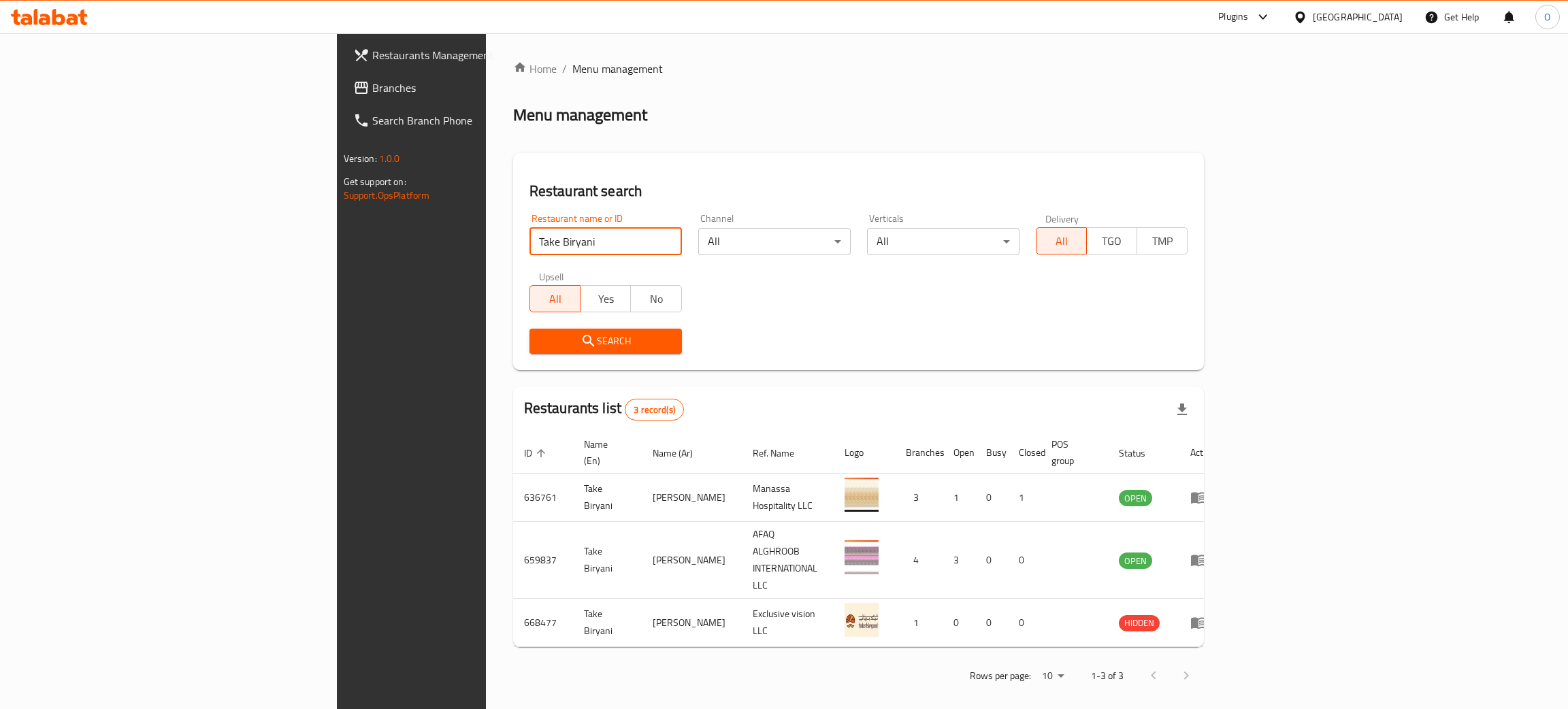
click at [373, 83] on span "Branches" at bounding box center [480, 87] width 216 height 16
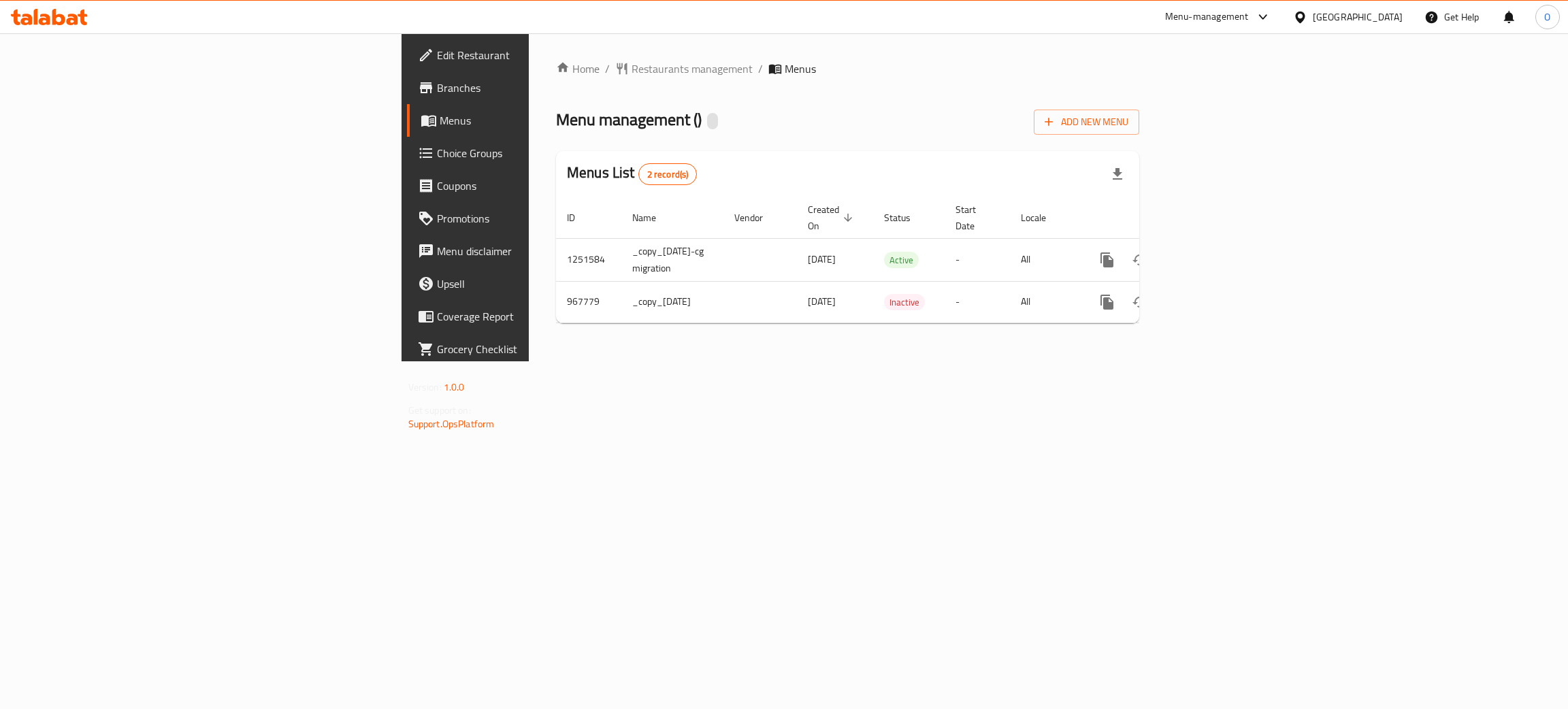
click at [437, 84] on span "Branches" at bounding box center [545, 87] width 216 height 16
click at [631, 68] on span "Restaurants management" at bounding box center [691, 69] width 121 height 16
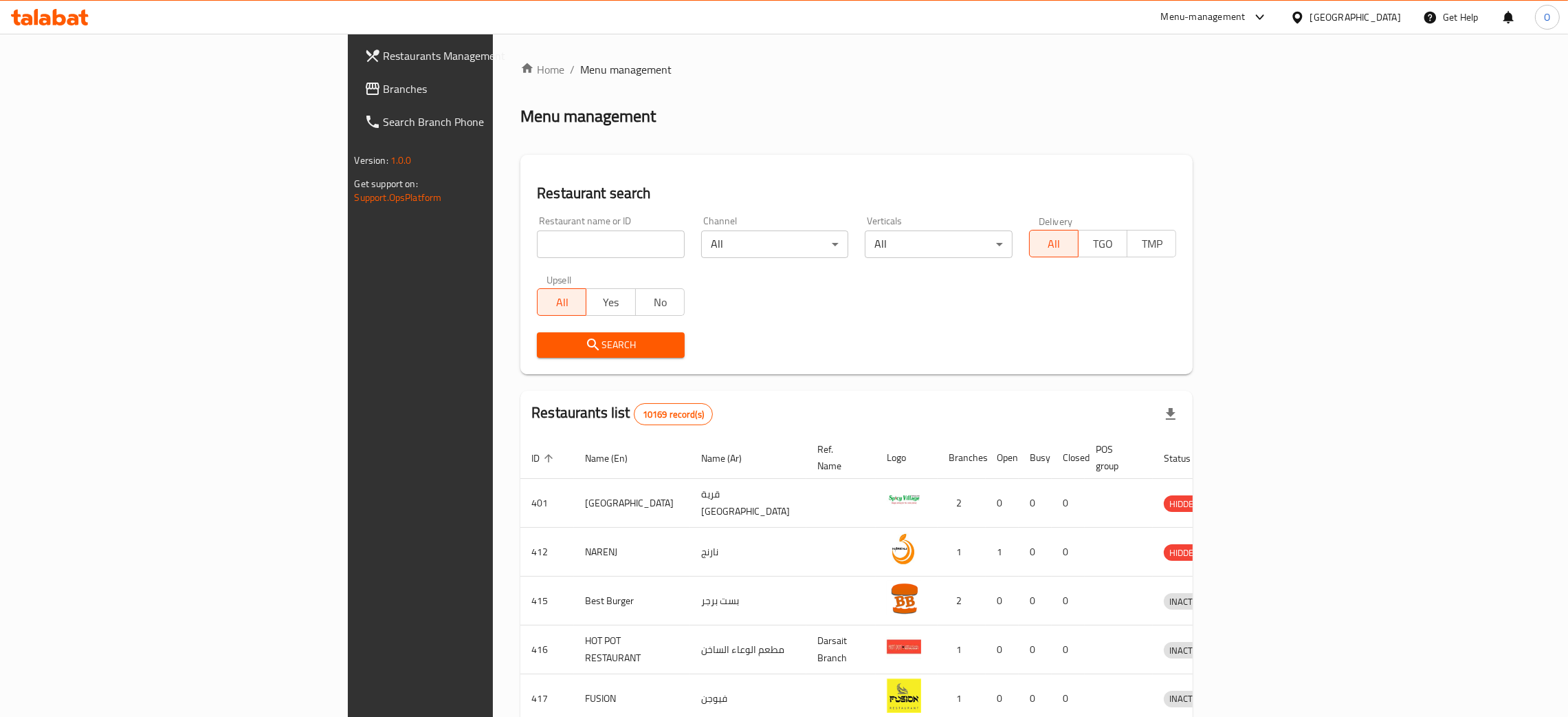
click at [537, 248] on input "search" at bounding box center [611, 244] width 148 height 28
paste input "659837"
type input "659837"
click button "Search" at bounding box center [611, 345] width 148 height 25
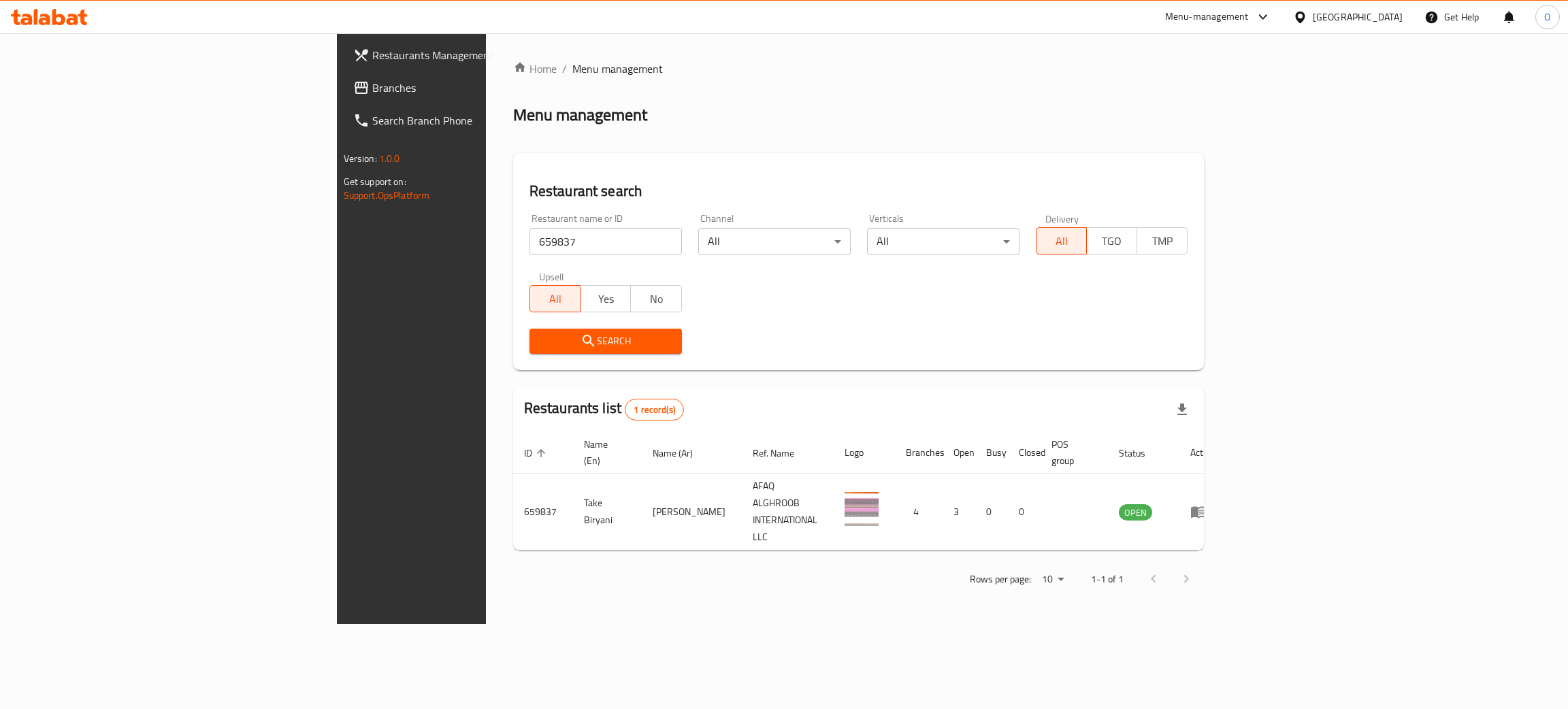
click at [668, 569] on div "Home / Menu management Menu management Restaurant search Restaurant name or ID …" at bounding box center [858, 329] width 746 height 591
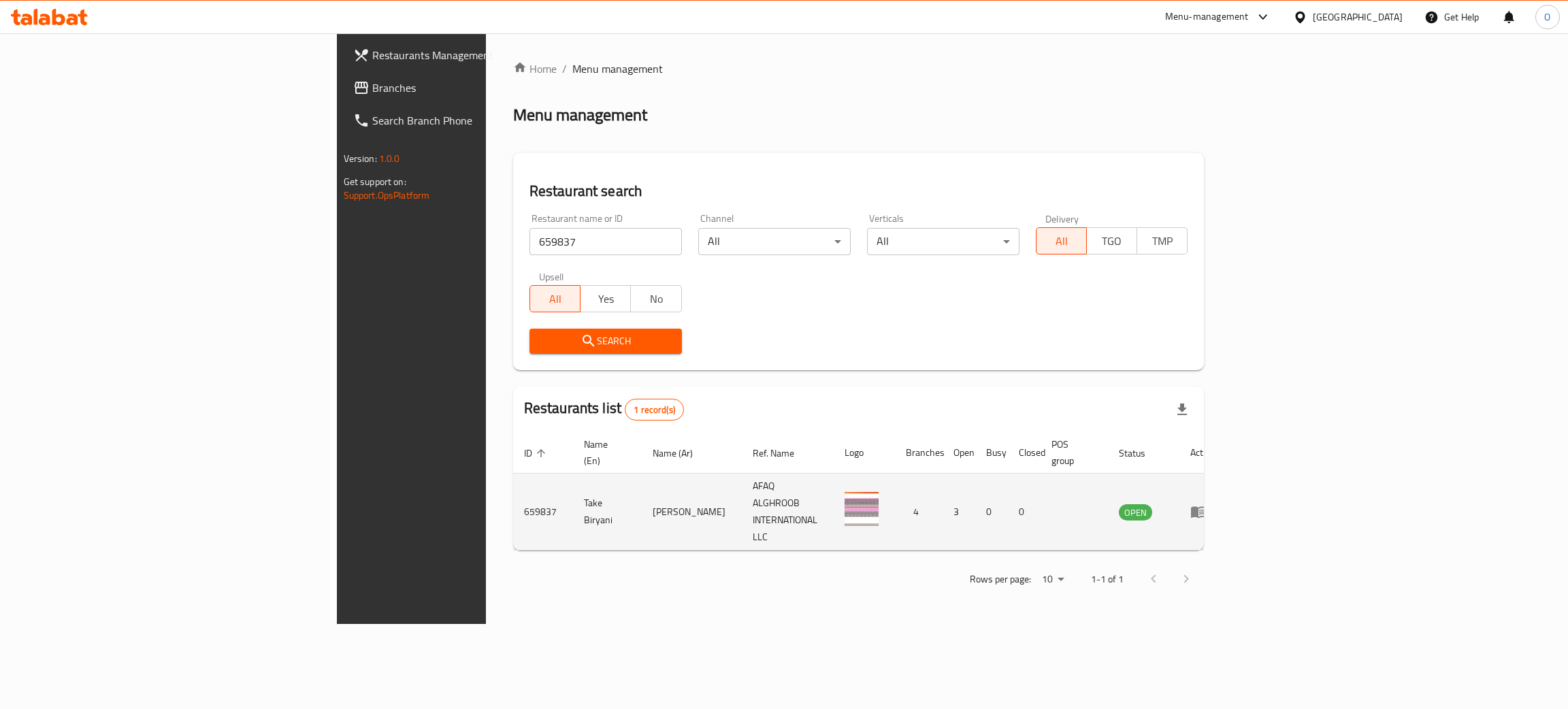
click at [641, 480] on td "[PERSON_NAME]" at bounding box center [691, 512] width 100 height 77
copy td "[PERSON_NAME]"
click at [1206, 507] on icon "enhanced table" at bounding box center [1198, 513] width 15 height 12
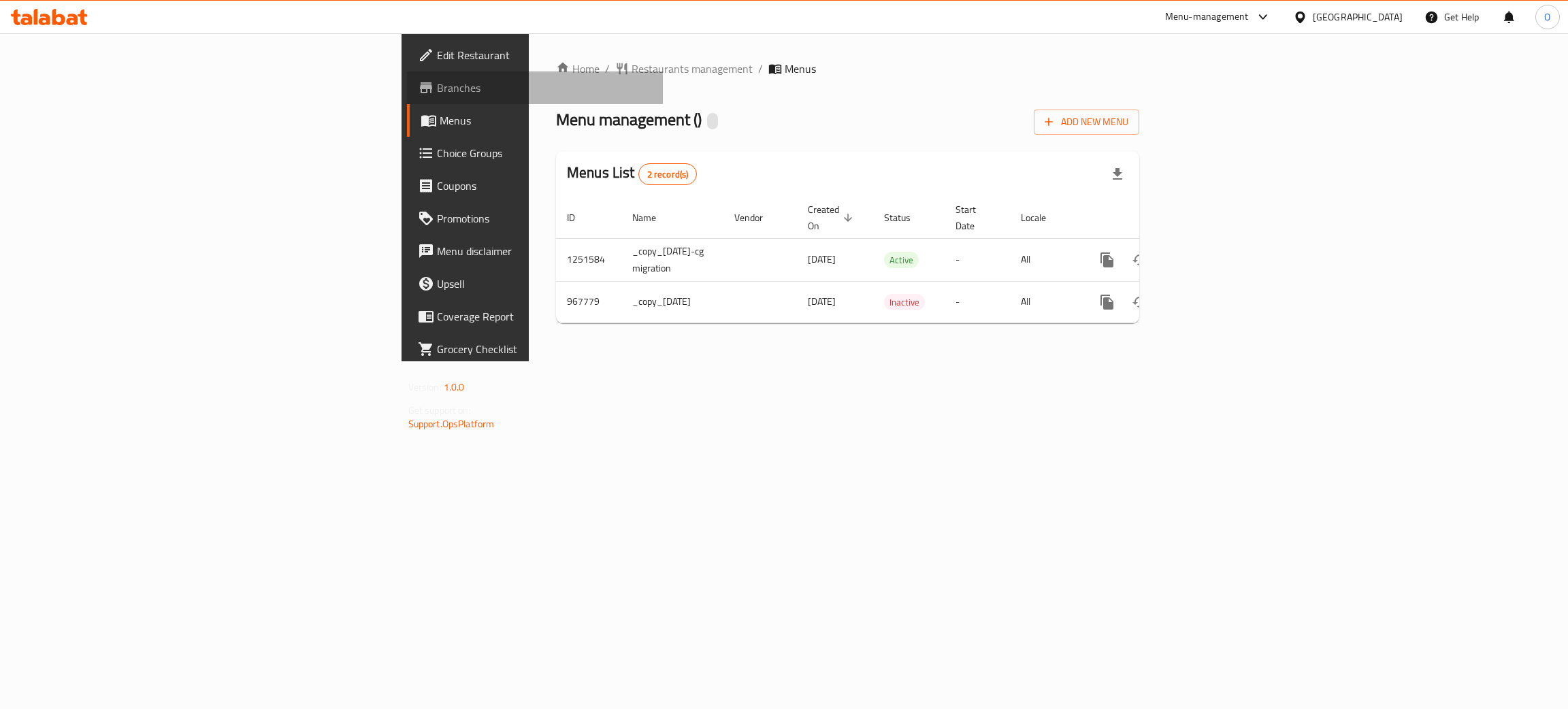
click at [437, 83] on span "Branches" at bounding box center [545, 87] width 216 height 16
